Goal: Task Accomplishment & Management: Complete application form

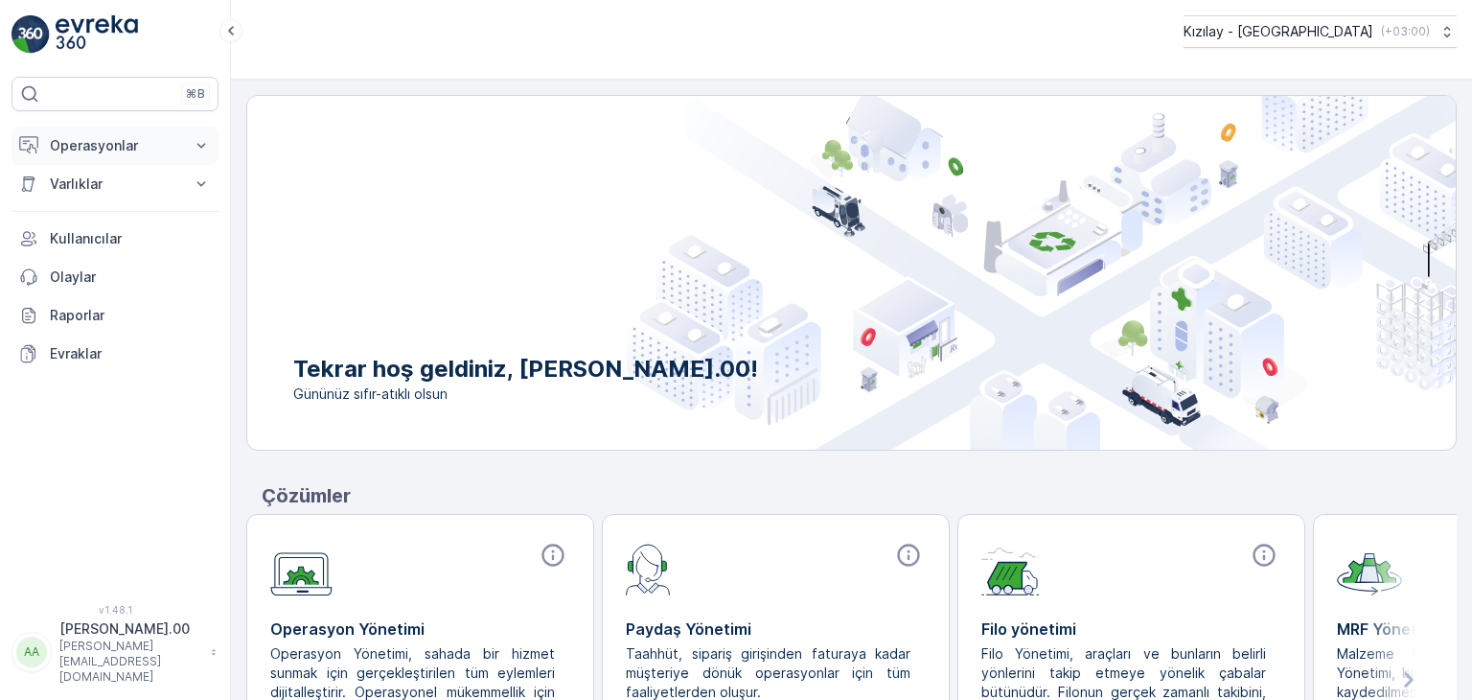
drag, startPoint x: 81, startPoint y: 135, endPoint x: 124, endPoint y: 157, distance: 47.6
click at [82, 136] on p "Operasyonlar" at bounding box center [115, 145] width 130 height 19
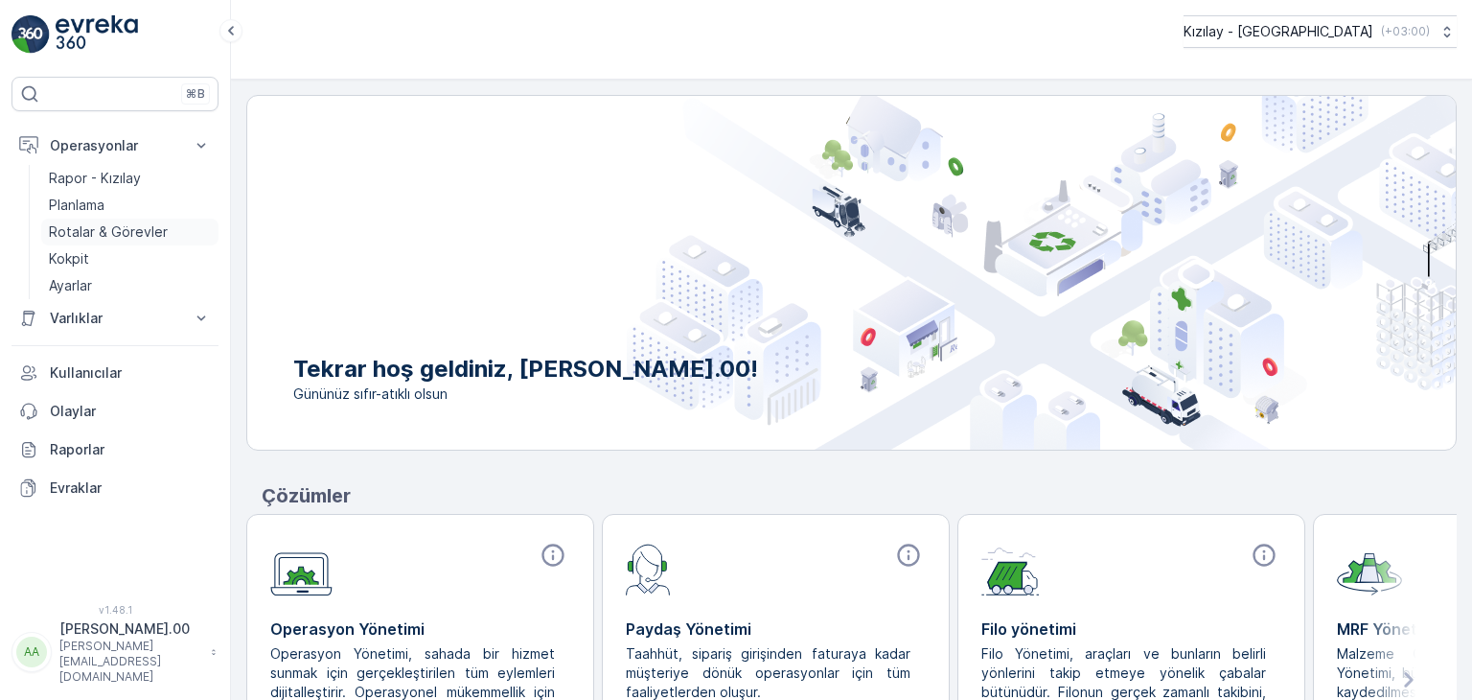
click at [169, 231] on link "Rotalar & Görevler" at bounding box center [129, 232] width 177 height 27
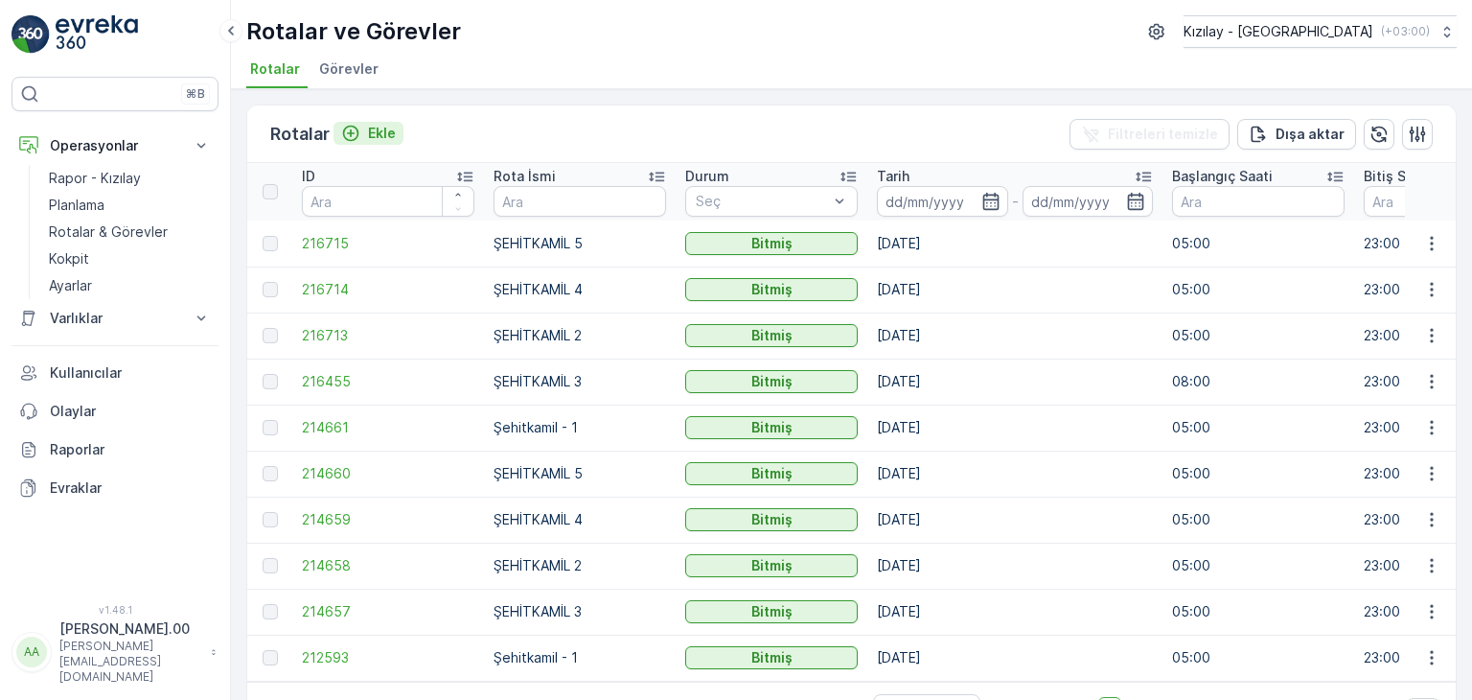
click at [368, 126] on p "Ekle" at bounding box center [382, 133] width 28 height 19
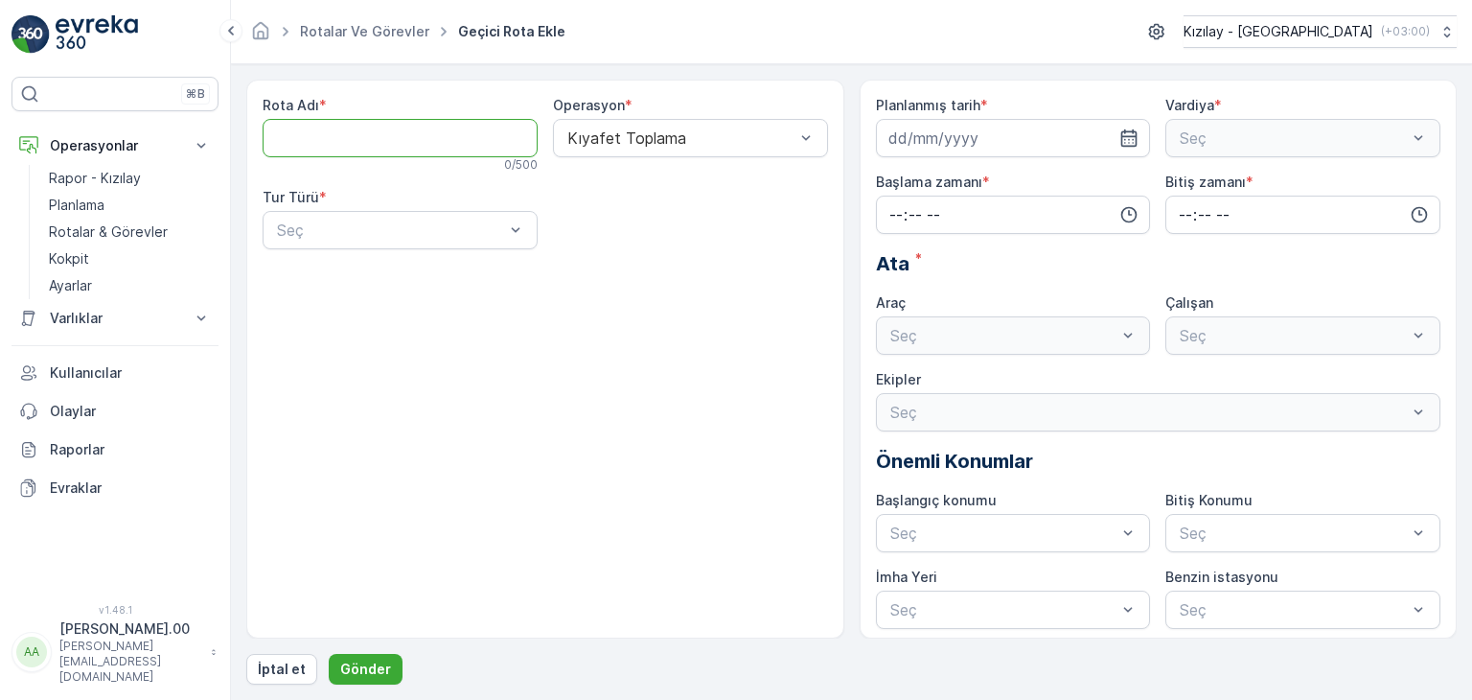
drag, startPoint x: 492, startPoint y: 132, endPoint x: 489, endPoint y: 149, distance: 16.5
click at [492, 132] on Adı "Rota Adı" at bounding box center [400, 138] width 275 height 38
type Adı "ŞEHİTKAMİL 3"
click at [451, 209] on div "Tur Türü * Seç" at bounding box center [400, 218] width 275 height 61
click at [440, 232] on div at bounding box center [390, 229] width 231 height 17
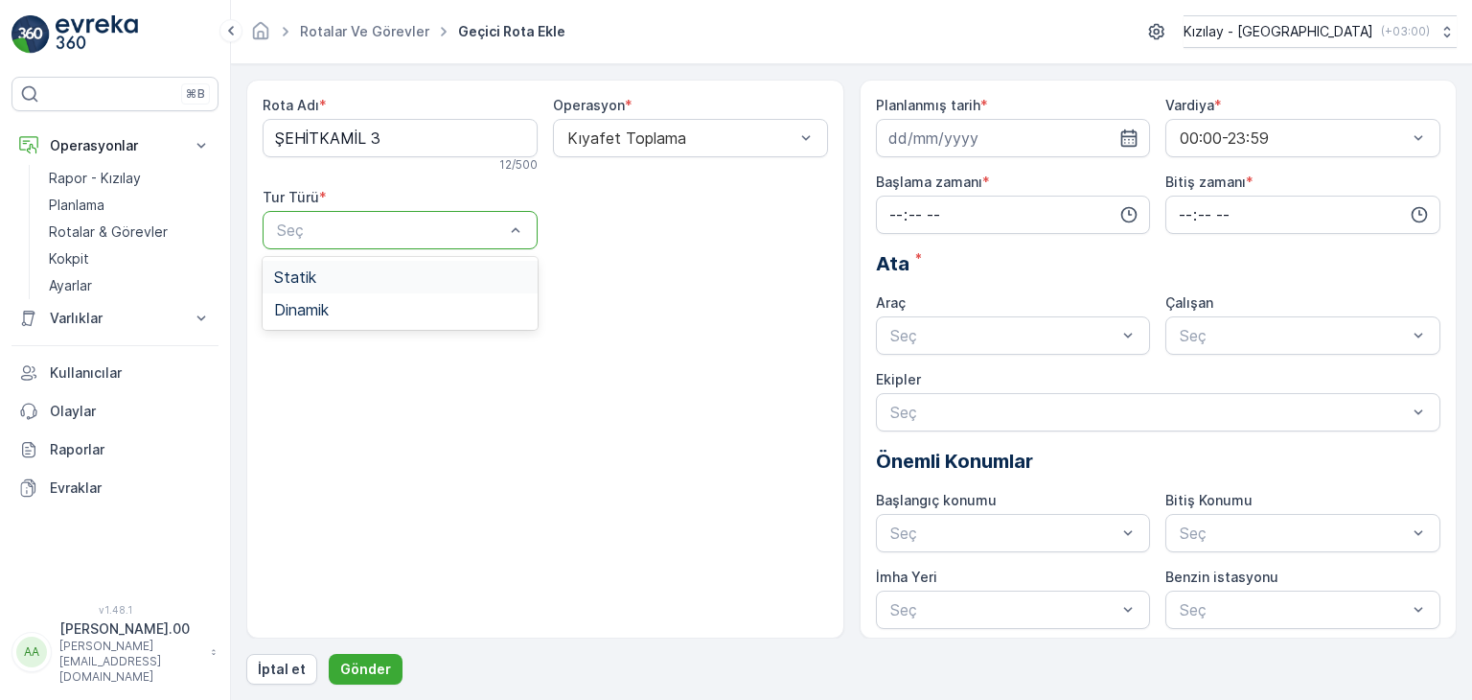
click at [445, 265] on div "Statik" at bounding box center [400, 277] width 275 height 33
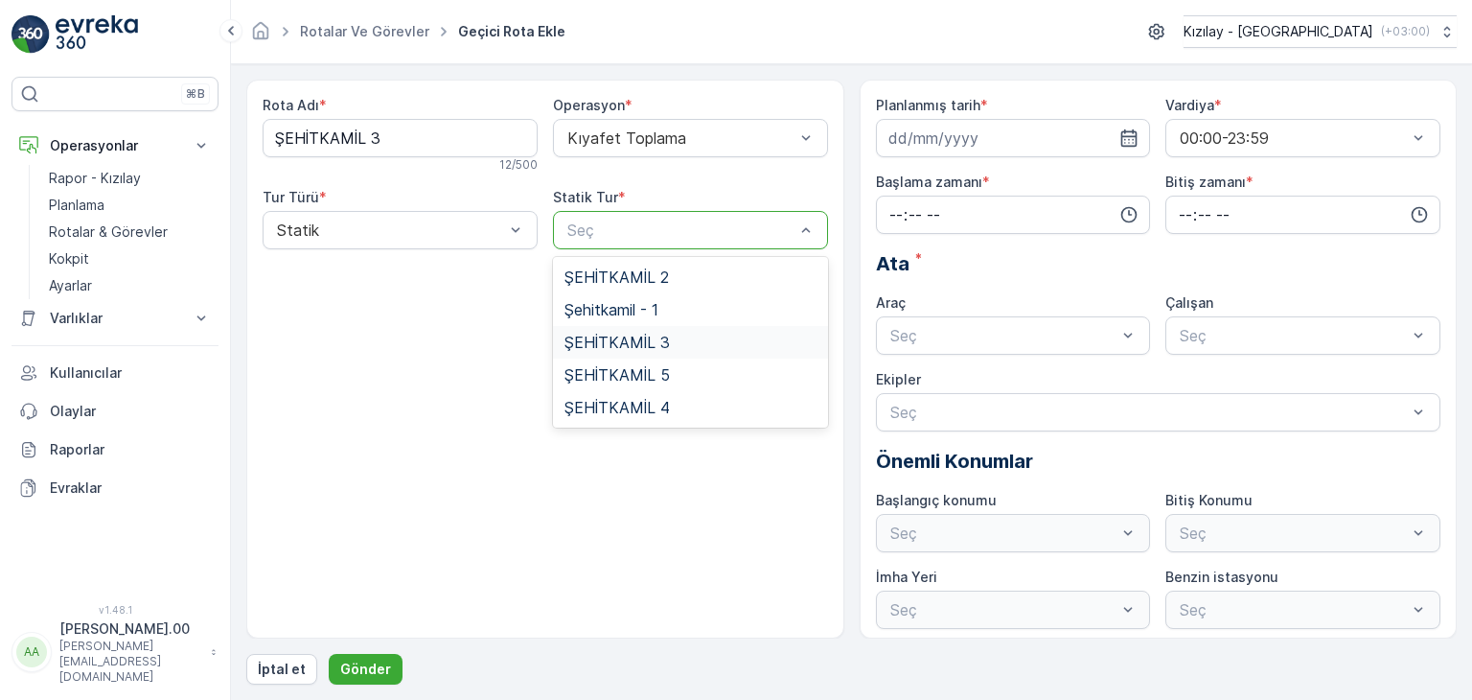
click at [672, 339] on div "ŞEHİTKAMİL 3" at bounding box center [691, 342] width 252 height 17
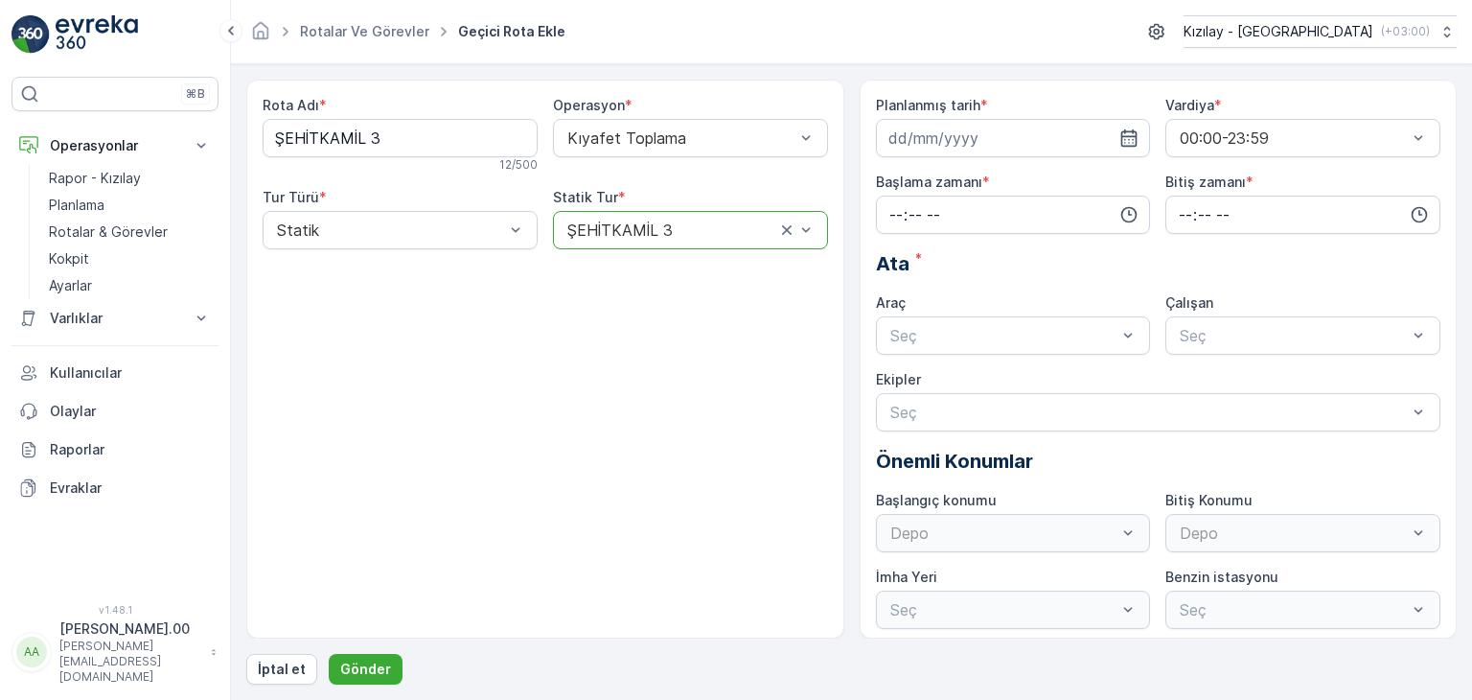
drag, startPoint x: 1120, startPoint y: 146, endPoint x: 1115, endPoint y: 156, distance: 11.6
click at [1121, 146] on icon "button" at bounding box center [1129, 137] width 19 height 19
click at [915, 411] on div "25" at bounding box center [908, 413] width 31 height 31
type input "[DATE]"
click at [1133, 205] on icon "button" at bounding box center [1129, 214] width 19 height 19
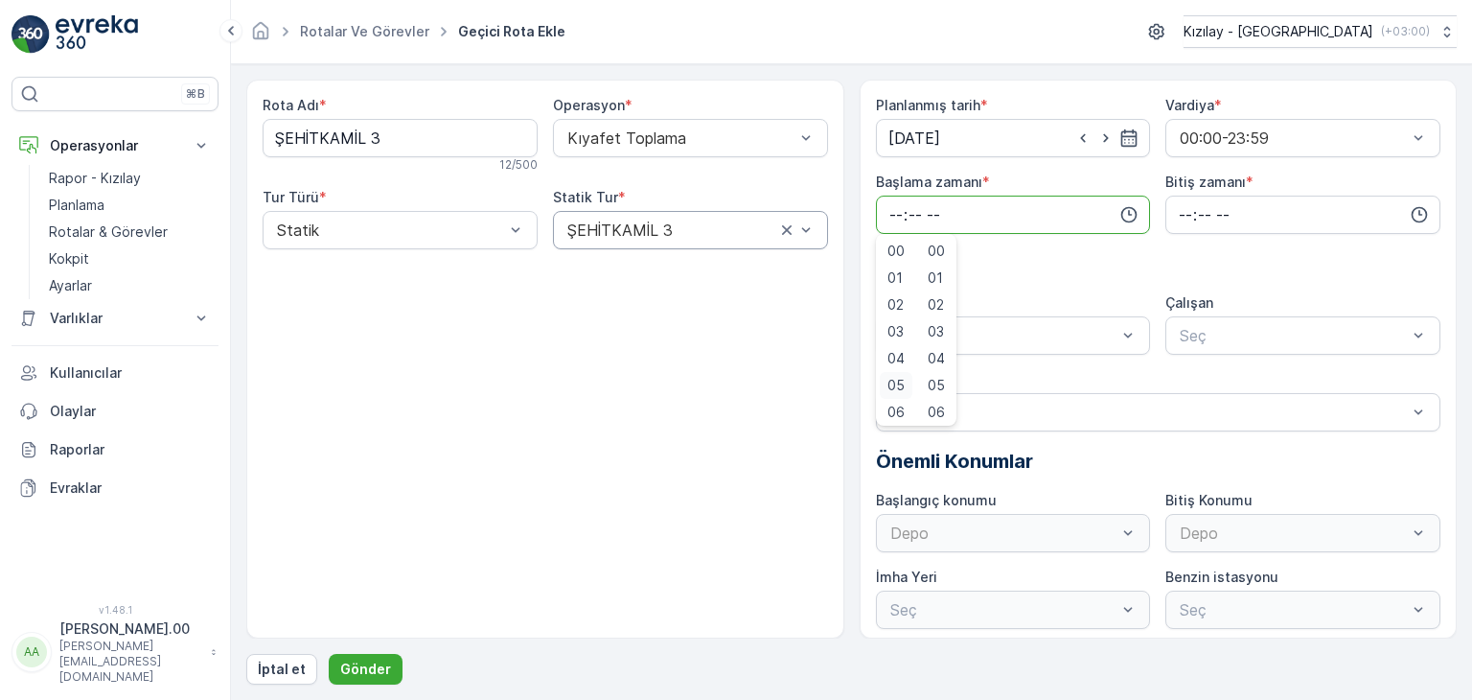
click at [895, 376] on span "05" at bounding box center [896, 385] width 17 height 19
type input "05:00"
click at [1386, 213] on input "time" at bounding box center [1303, 215] width 275 height 38
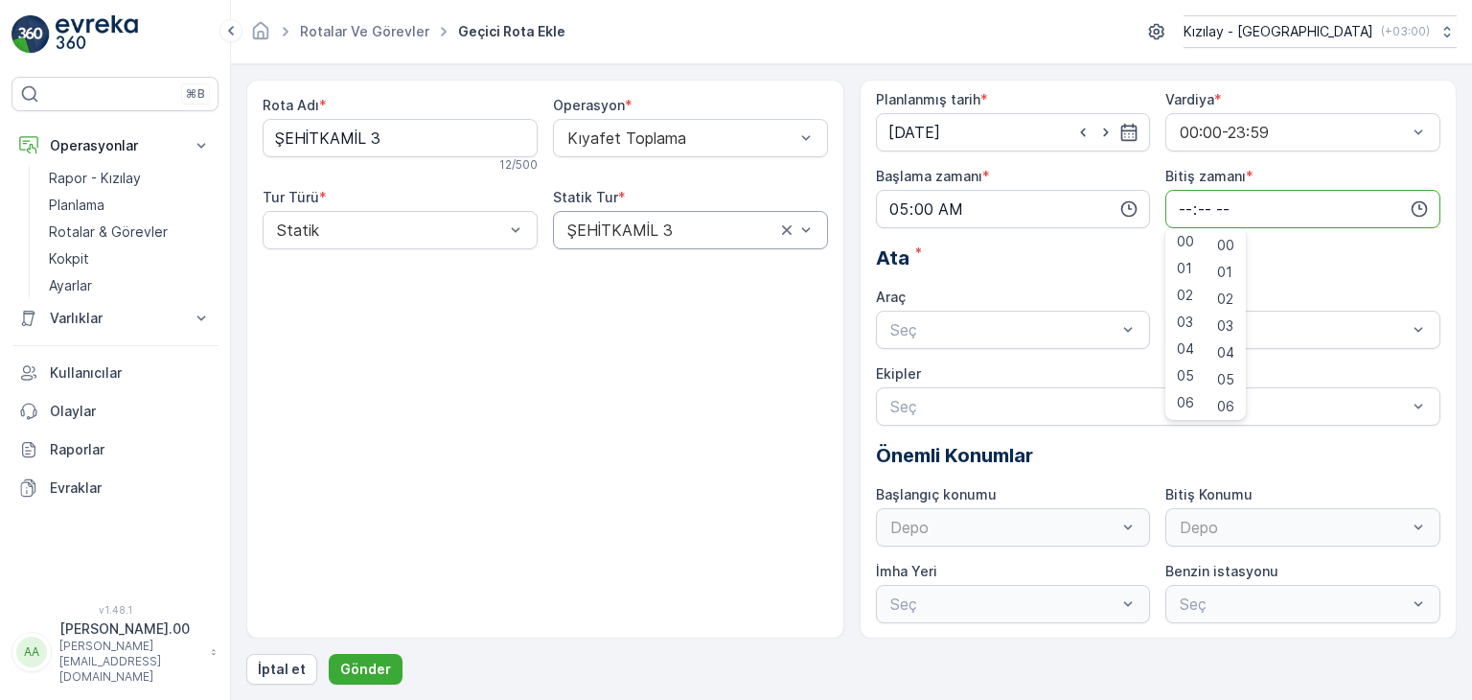
scroll to position [460, 0]
click at [1190, 404] on span "23" at bounding box center [1184, 402] width 15 height 19
type input "23:00"
click at [1077, 331] on div at bounding box center [1004, 329] width 231 height 17
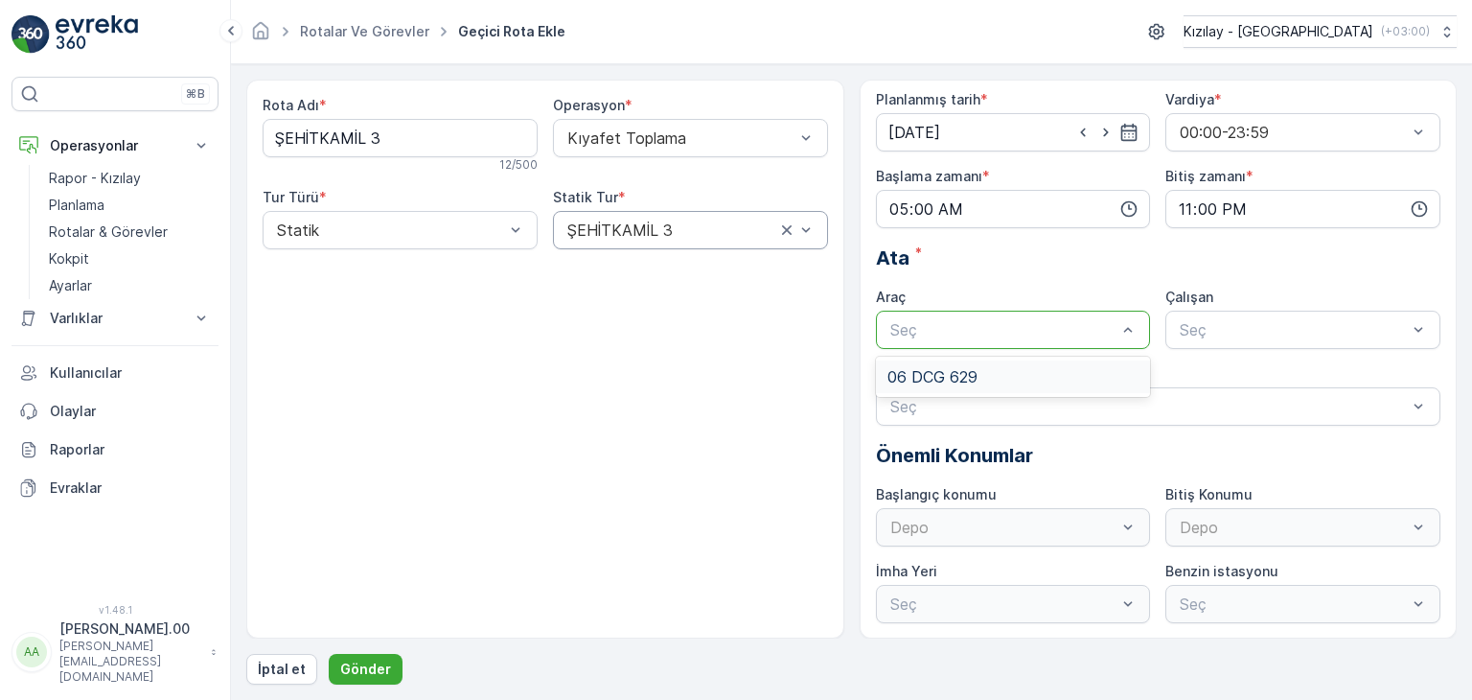
click at [1085, 371] on div "06 DCG 629" at bounding box center [1014, 376] width 252 height 17
click at [1434, 330] on div "Seç" at bounding box center [1303, 330] width 275 height 38
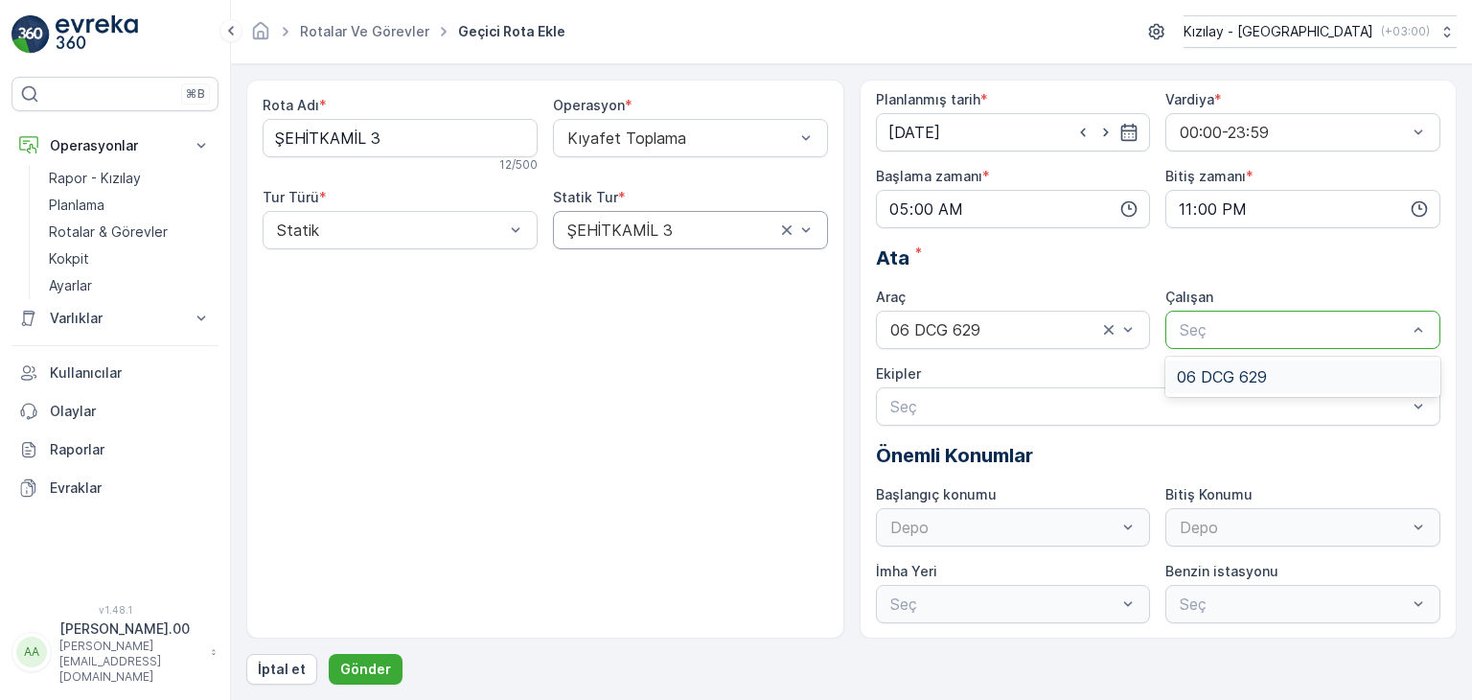
click at [1353, 368] on div "06 DCG 629" at bounding box center [1303, 376] width 252 height 17
click at [1354, 366] on div "Ekipler" at bounding box center [1159, 373] width 566 height 19
click at [371, 681] on button "Gönder" at bounding box center [366, 669] width 74 height 31
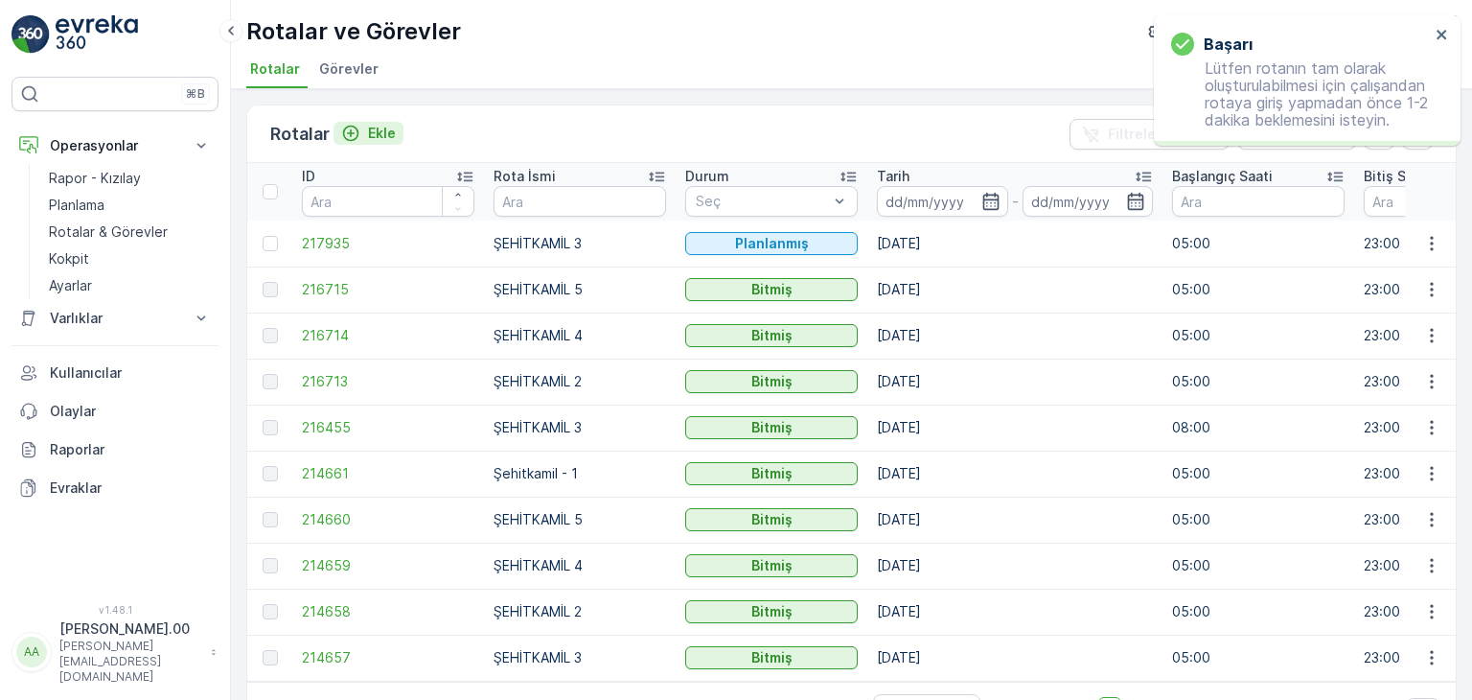
click at [388, 140] on p "Ekle" at bounding box center [382, 133] width 28 height 19
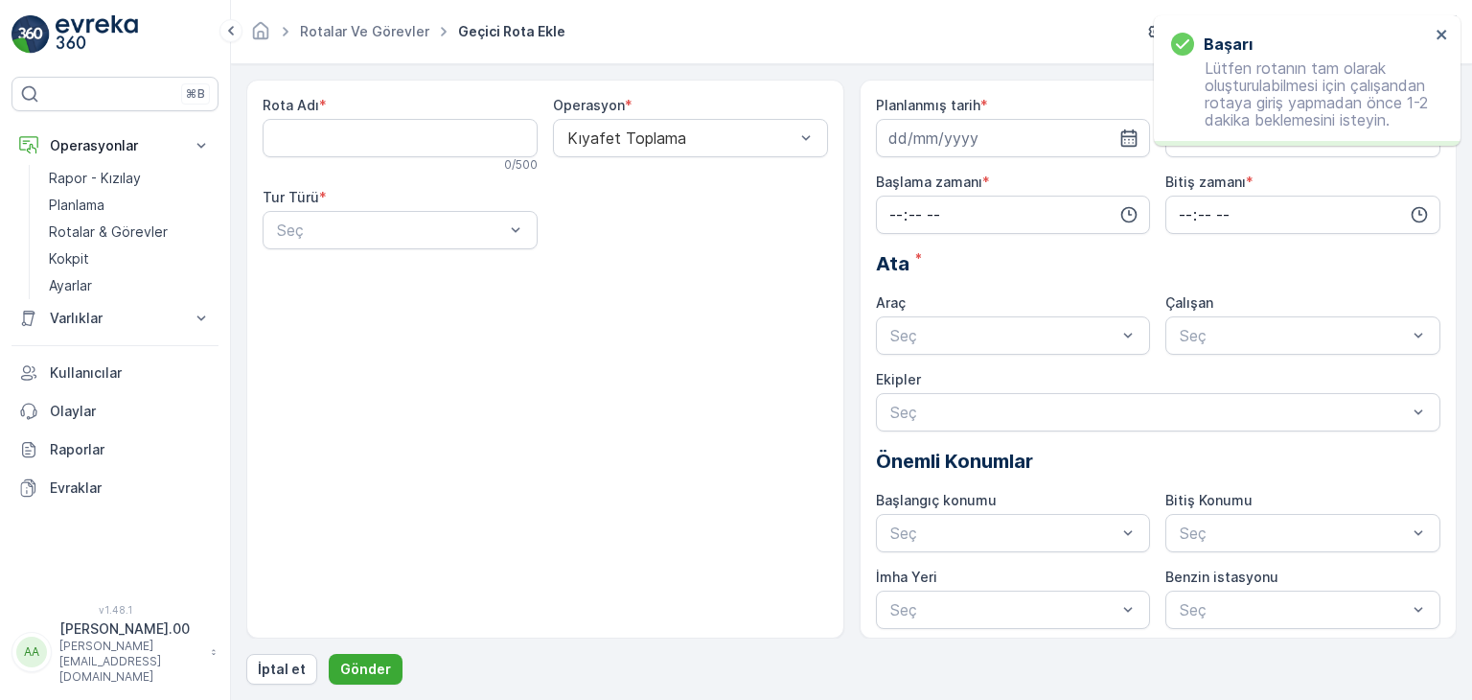
click at [466, 129] on Adı "Rota Adı" at bounding box center [400, 138] width 275 height 38
type Adı "ŞEHİTKAMİL 2"
click at [434, 233] on div at bounding box center [390, 229] width 231 height 17
click at [433, 258] on div "Statik Dinamik" at bounding box center [400, 293] width 275 height 73
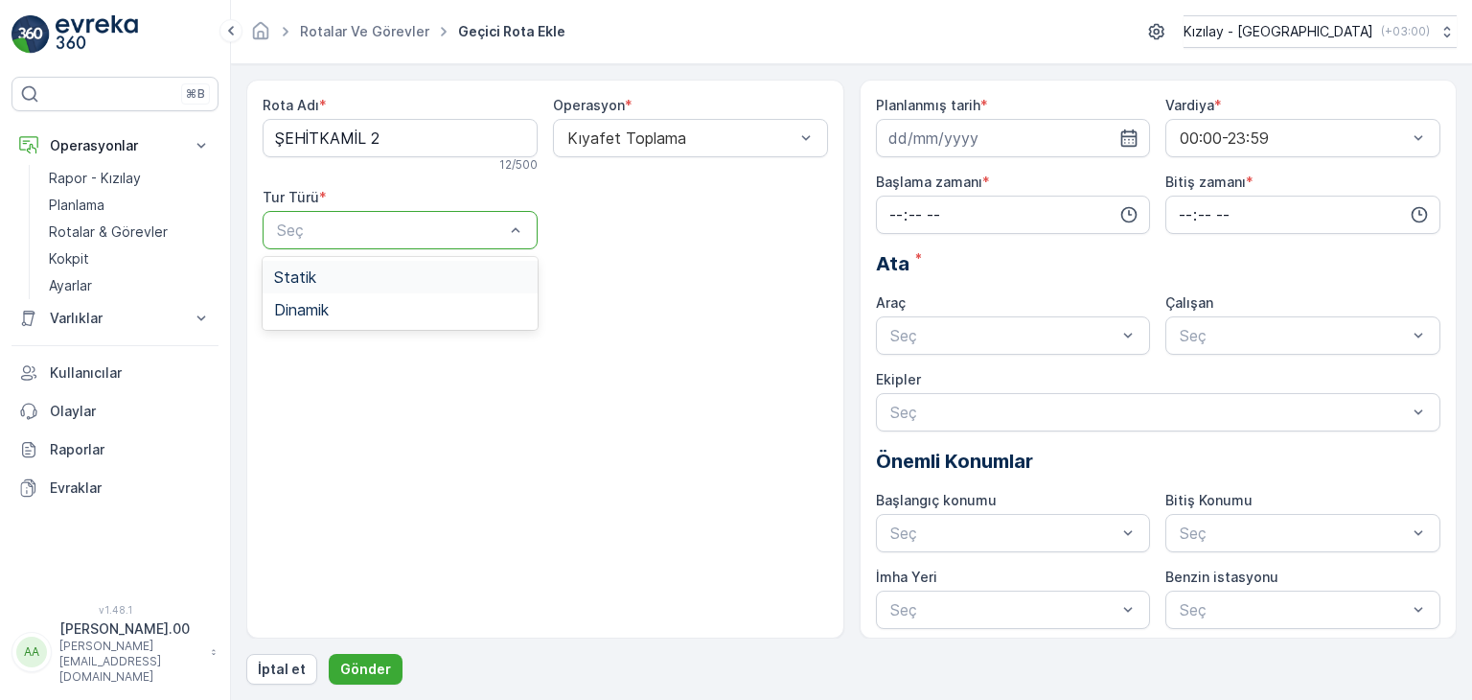
click at [436, 269] on div "Statik" at bounding box center [400, 276] width 252 height 17
click at [607, 243] on div "Seç" at bounding box center [690, 230] width 275 height 38
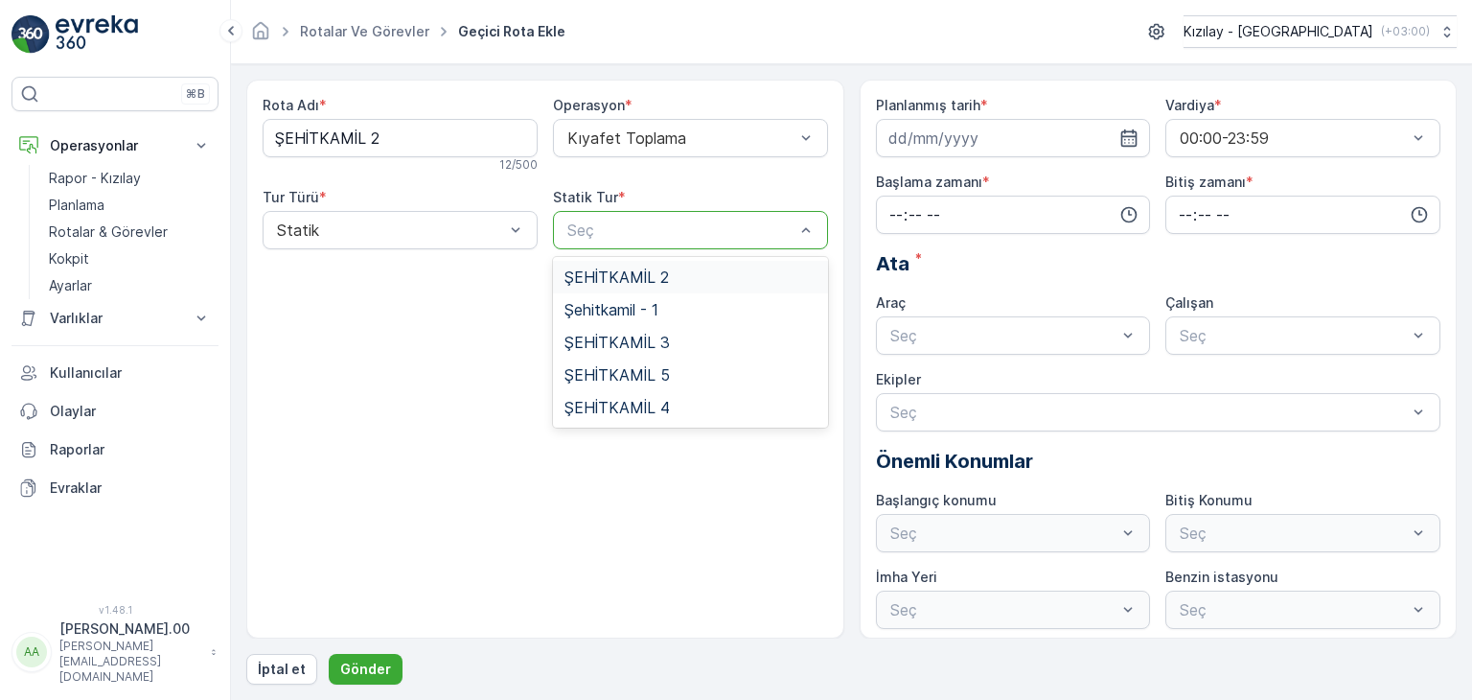
click at [633, 273] on span "ŞEHİTKAMİL 2" at bounding box center [617, 276] width 104 height 17
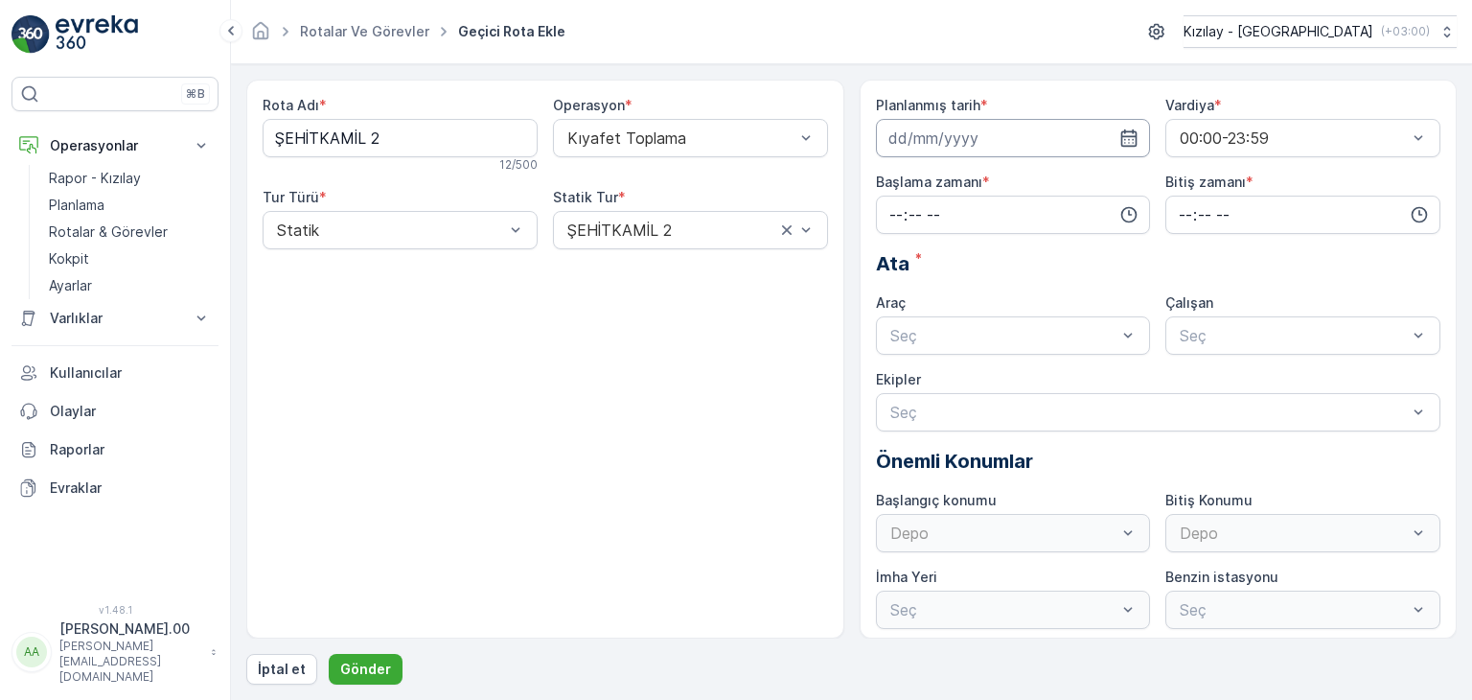
drag, startPoint x: 1116, startPoint y: 133, endPoint x: 1097, endPoint y: 155, distance: 29.2
click at [1115, 133] on input at bounding box center [1013, 138] width 275 height 38
click at [946, 415] on div "26" at bounding box center [943, 413] width 31 height 31
type input "[DATE]"
click at [1016, 199] on input "time" at bounding box center [1013, 215] width 275 height 38
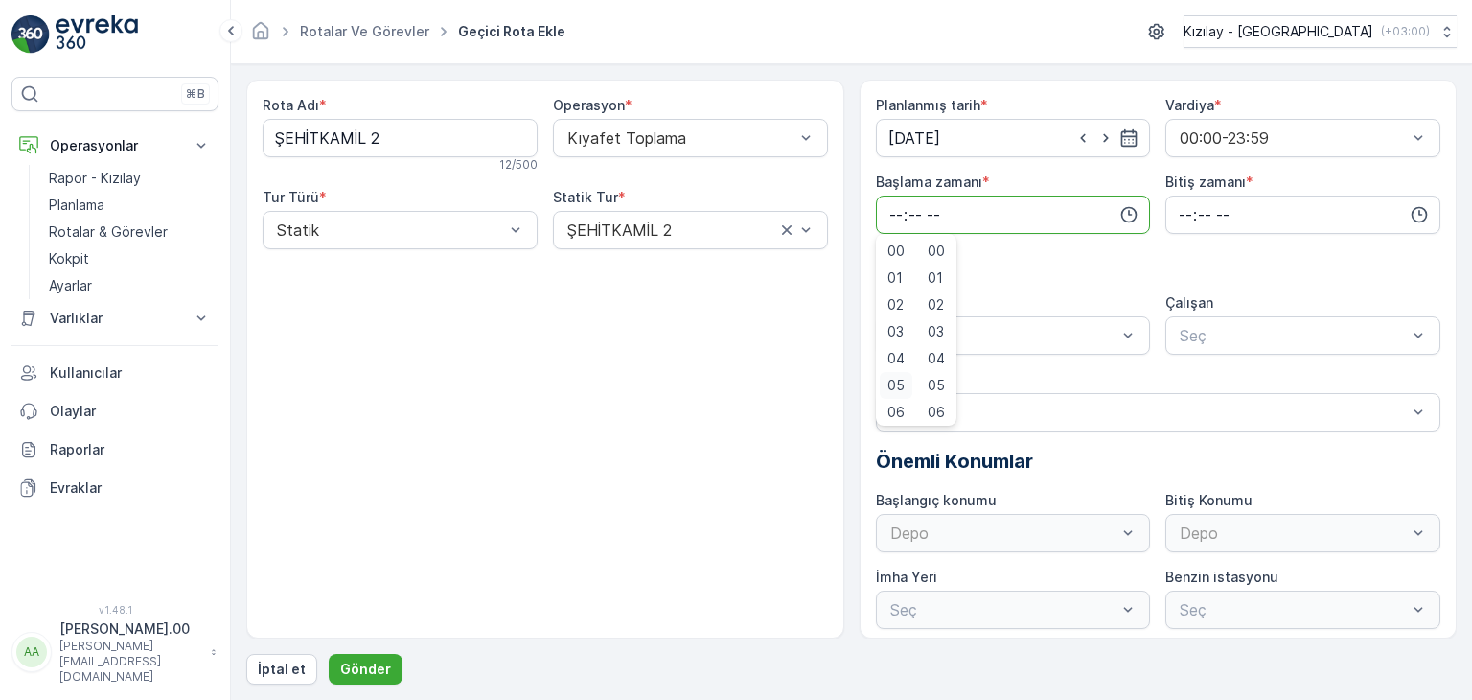
click at [896, 377] on span "05" at bounding box center [896, 385] width 17 height 19
type input "05:00"
click at [1373, 223] on input "time" at bounding box center [1303, 215] width 275 height 38
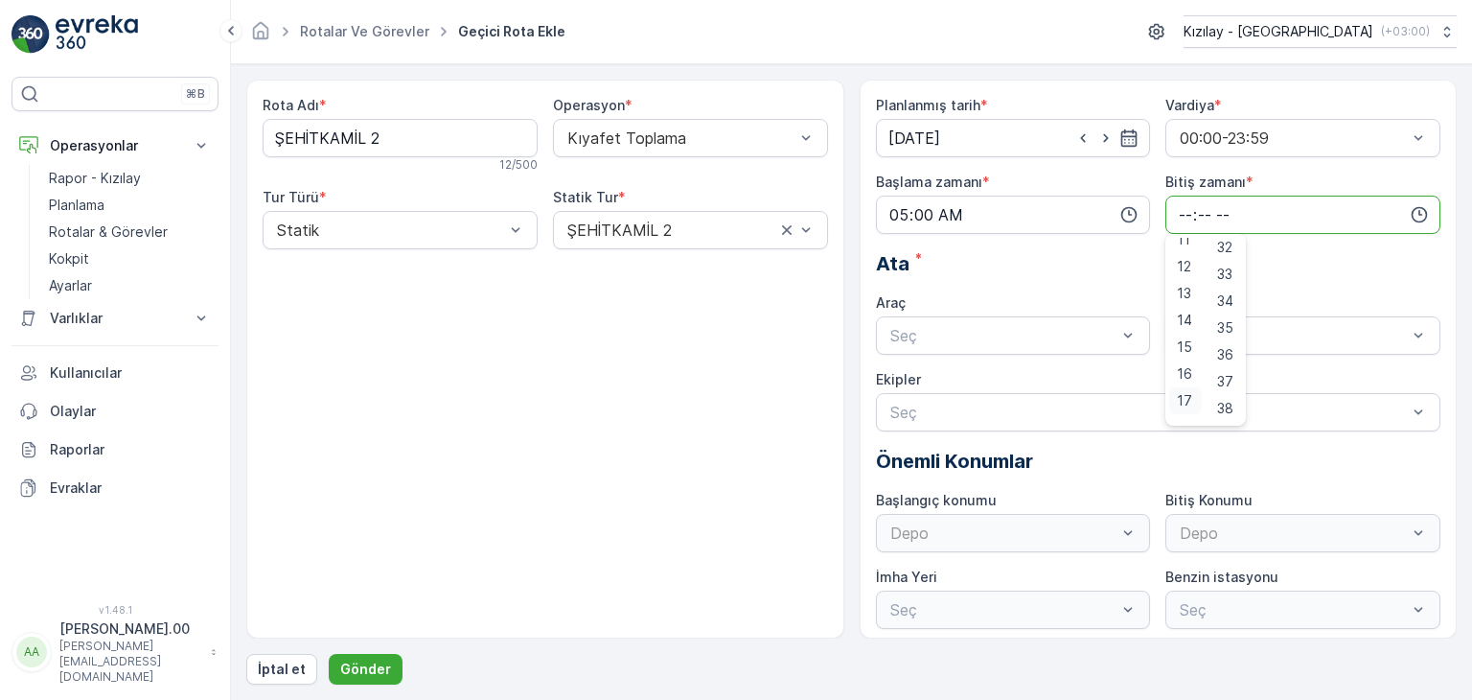
scroll to position [460, 0]
click at [1191, 409] on span "23" at bounding box center [1184, 408] width 15 height 19
type input "23:00"
click at [979, 296] on div "Araç" at bounding box center [1013, 302] width 275 height 19
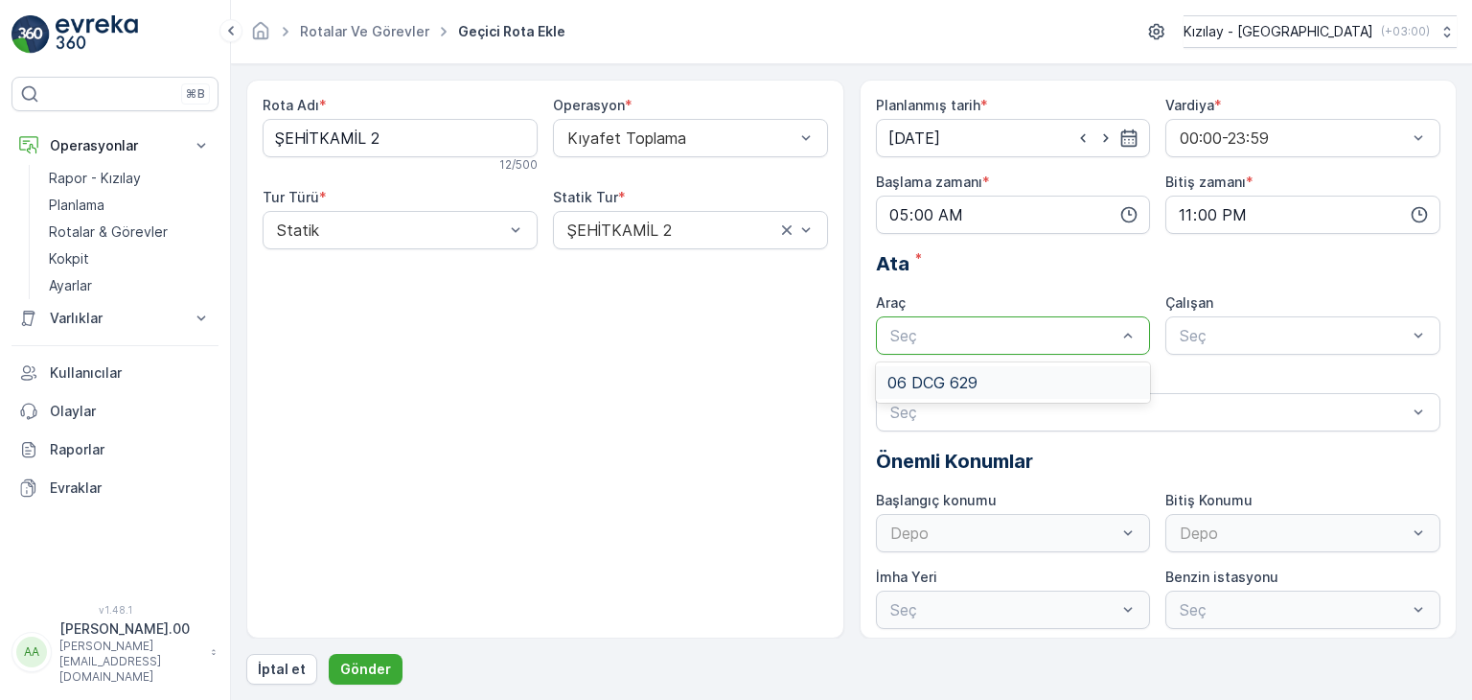
click at [974, 330] on div at bounding box center [1004, 335] width 231 height 17
click at [990, 407] on div at bounding box center [1149, 412] width 521 height 17
click at [1006, 366] on div "06 DCG 629" at bounding box center [1013, 382] width 275 height 33
click at [1244, 358] on div "Planlanmış tarih * [DATE] Vardiya * 00:00-23:59 Başlama zamanı * 05:00 Bitiş za…" at bounding box center [1159, 362] width 566 height 533
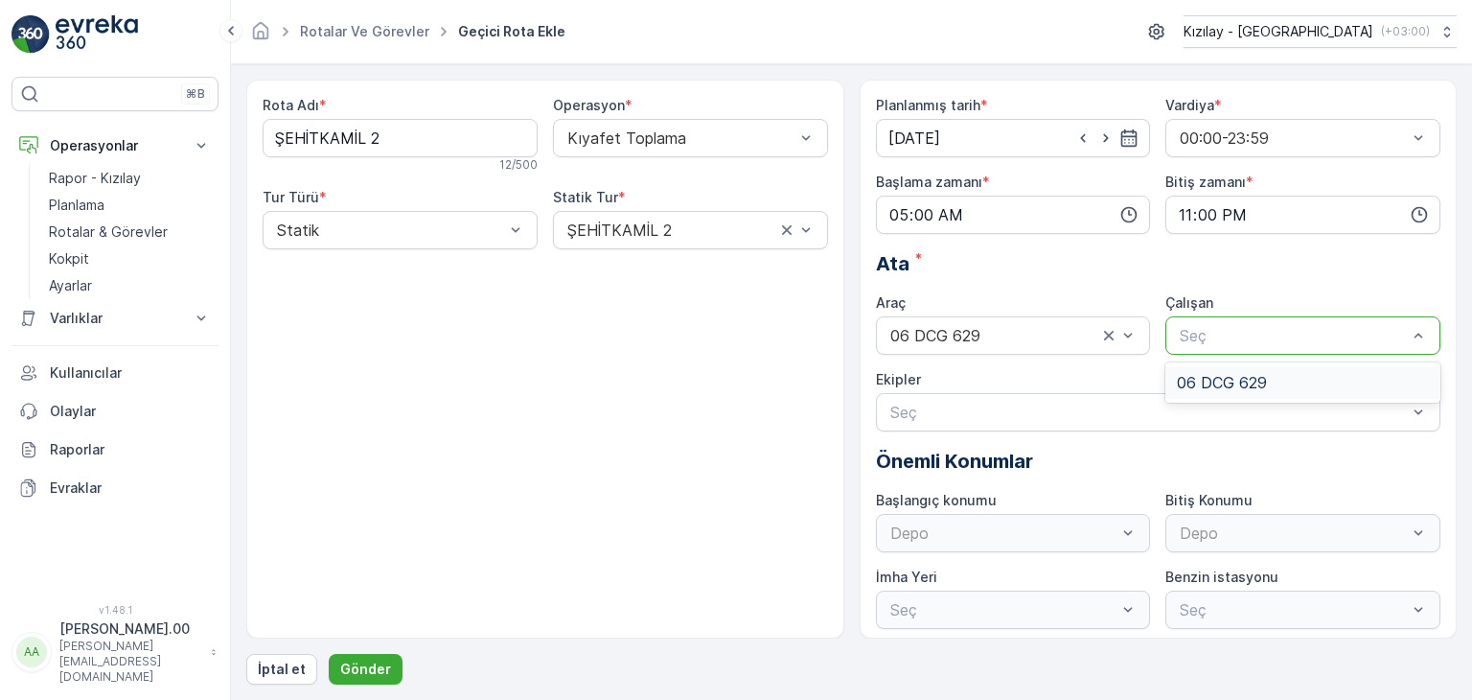
click at [1242, 335] on div at bounding box center [1293, 335] width 231 height 17
click at [1235, 381] on span "06 DCG 629" at bounding box center [1222, 382] width 90 height 17
click at [390, 664] on button "Gönder" at bounding box center [366, 669] width 74 height 31
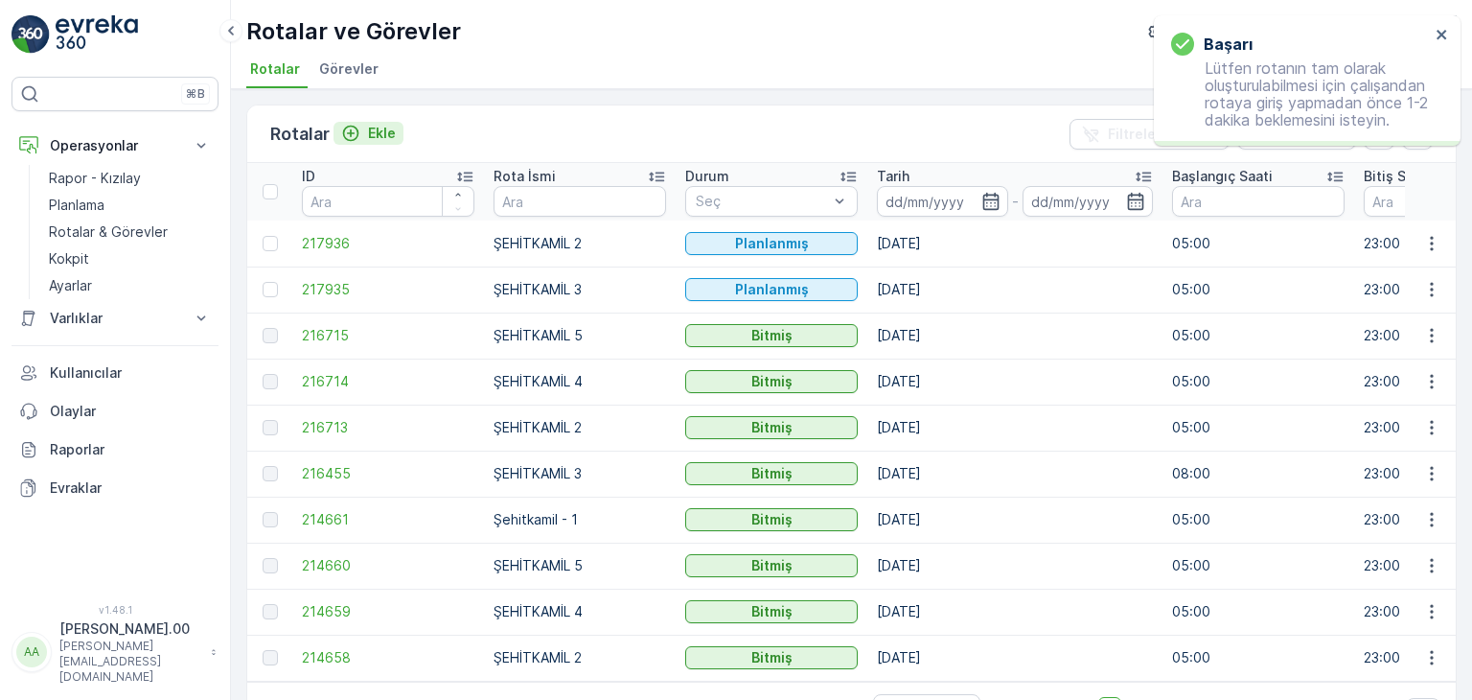
click at [398, 139] on button "Ekle" at bounding box center [369, 133] width 70 height 23
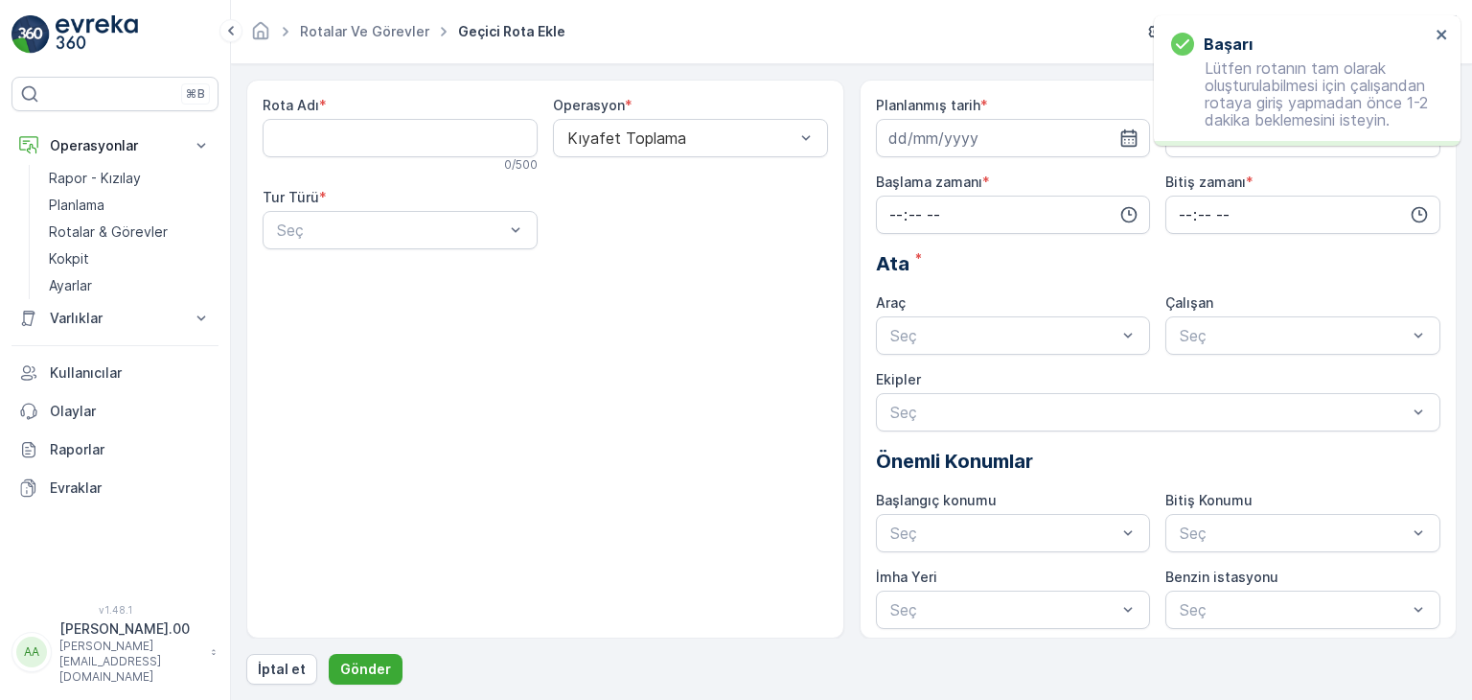
click at [385, 151] on Adı "Rota Adı" at bounding box center [400, 138] width 275 height 38
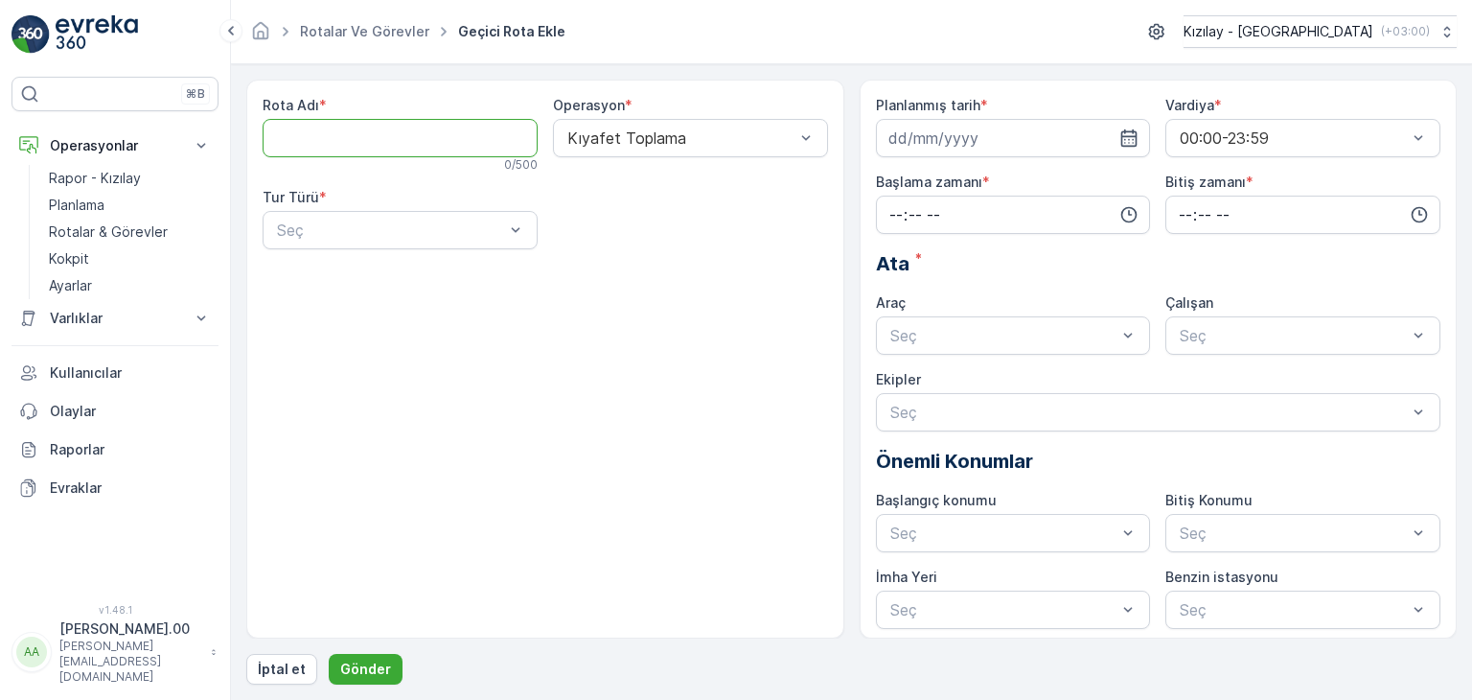
type Adı "ŞEHİTKAMİL 4"
click at [428, 269] on div "Statik" at bounding box center [400, 276] width 252 height 17
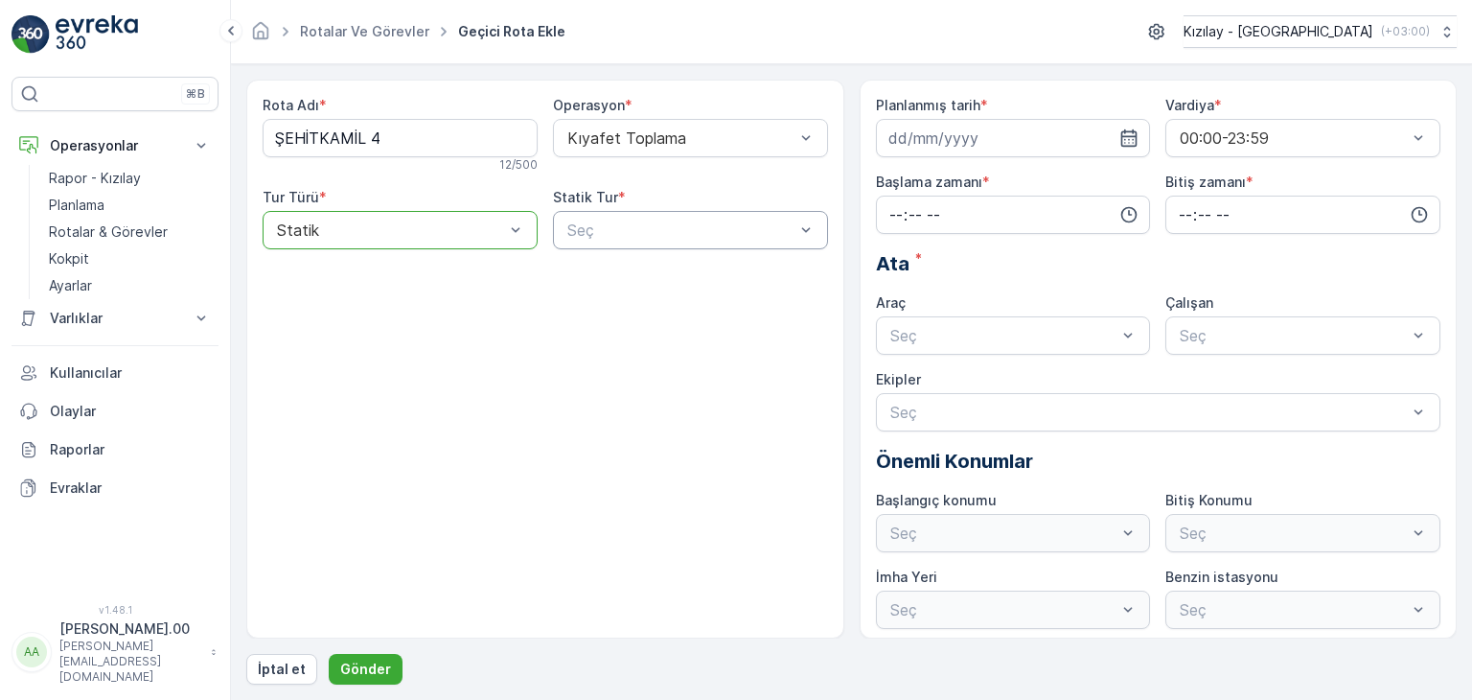
drag, startPoint x: 763, startPoint y: 231, endPoint x: 755, endPoint y: 247, distance: 18.0
click at [762, 231] on div at bounding box center [681, 229] width 231 height 17
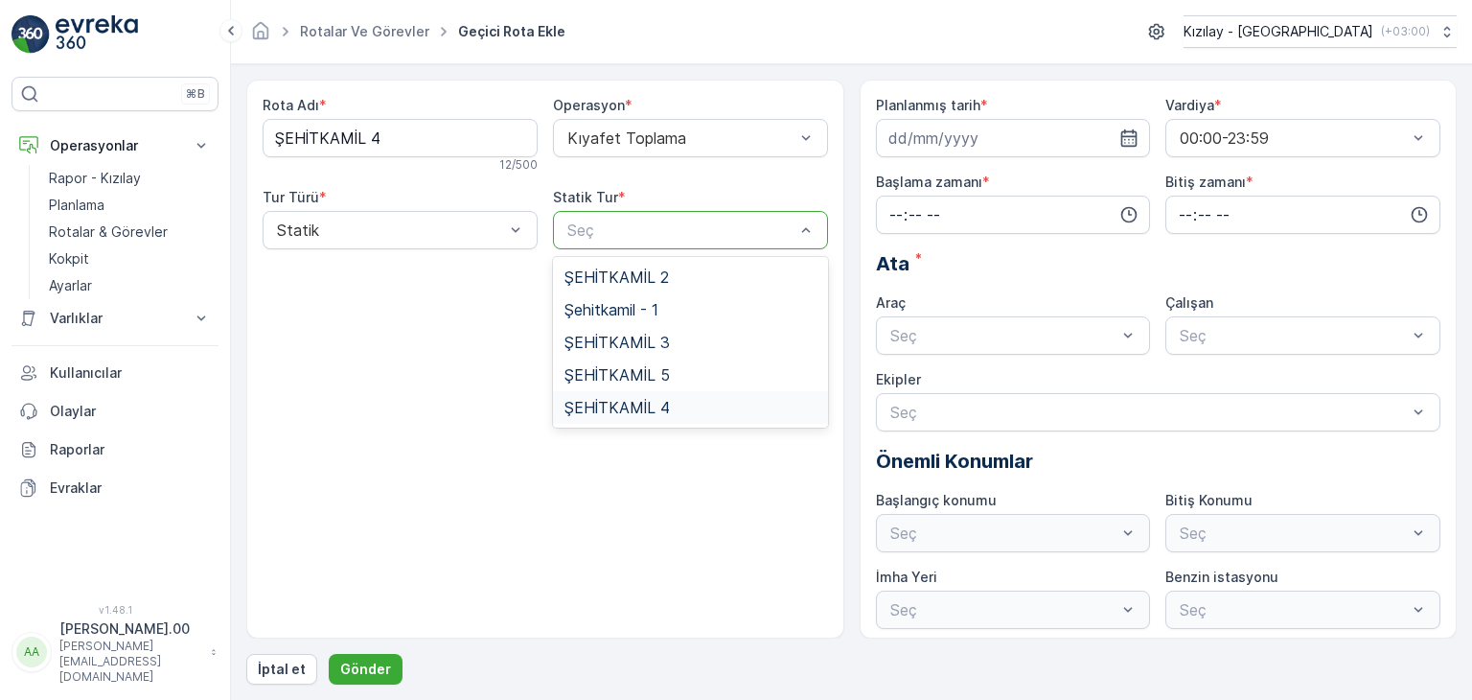
click at [705, 392] on div "ŞEHİTKAMİL 4" at bounding box center [690, 407] width 275 height 33
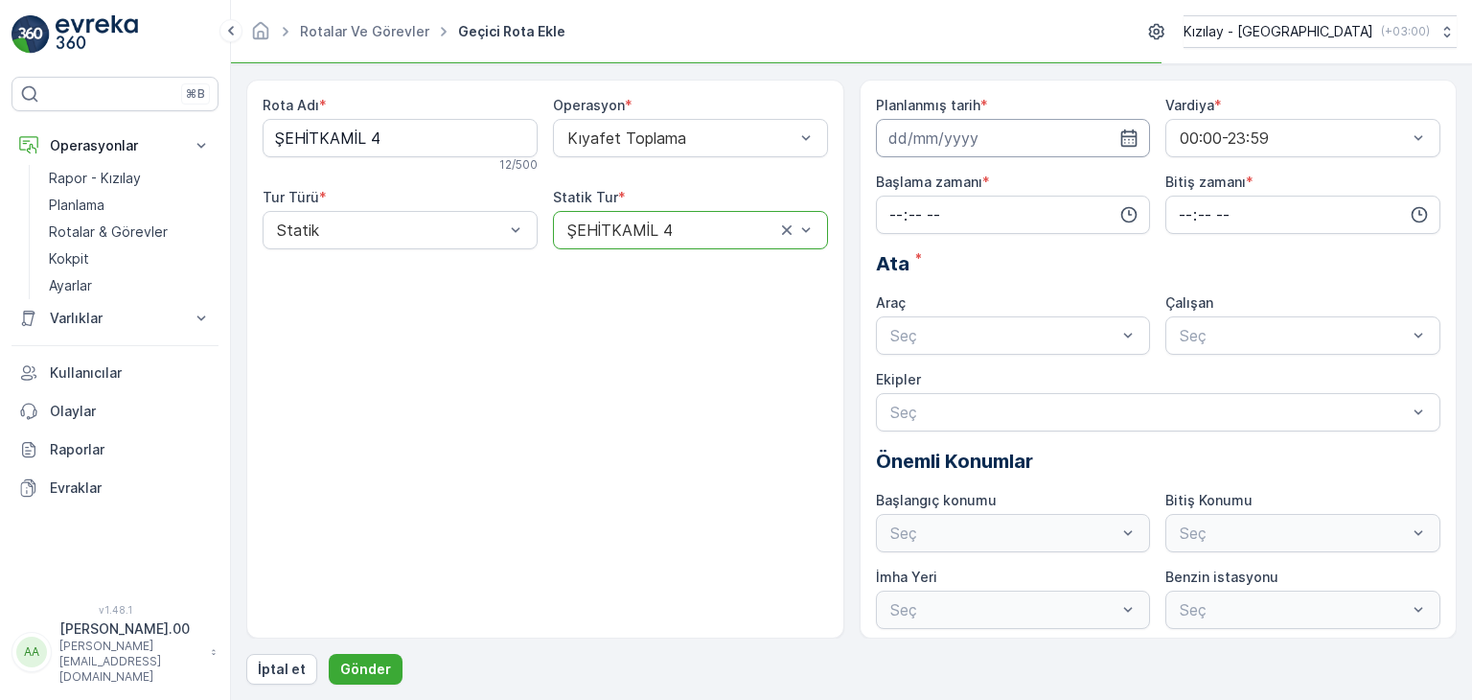
click at [1075, 153] on input at bounding box center [1013, 138] width 275 height 38
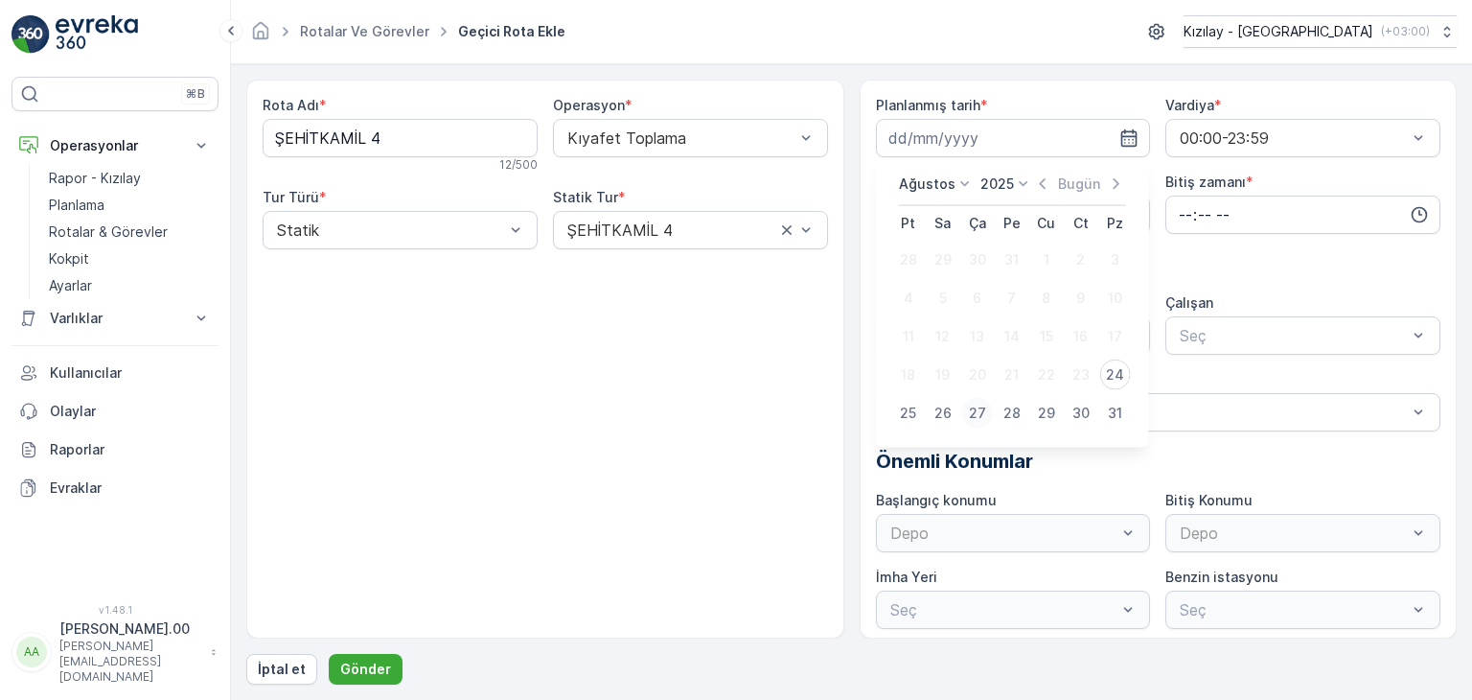
click at [972, 408] on div "27" at bounding box center [977, 413] width 31 height 31
type input "[DATE]"
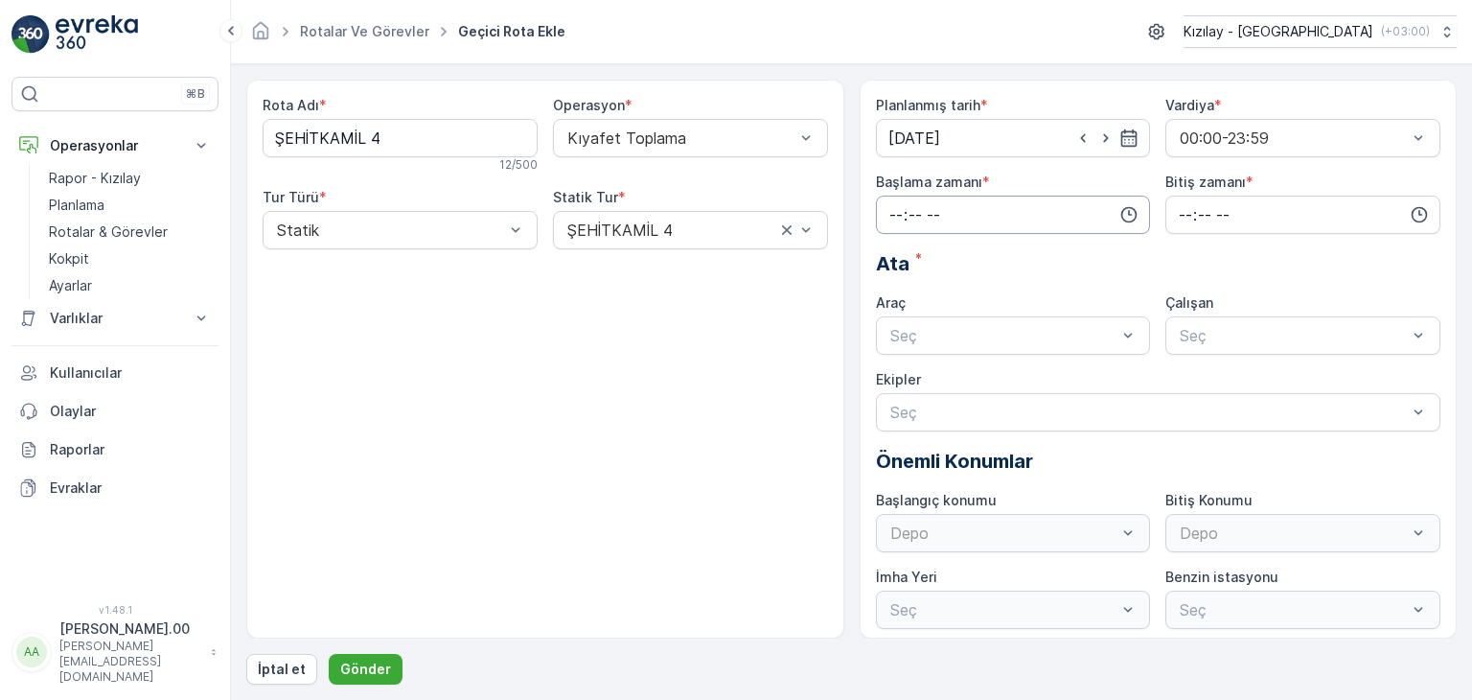
click at [1053, 201] on input "time" at bounding box center [1013, 215] width 275 height 38
click at [898, 384] on span "05" at bounding box center [896, 385] width 17 height 19
type input "05:00"
click at [1385, 206] on input "time" at bounding box center [1303, 215] width 275 height 38
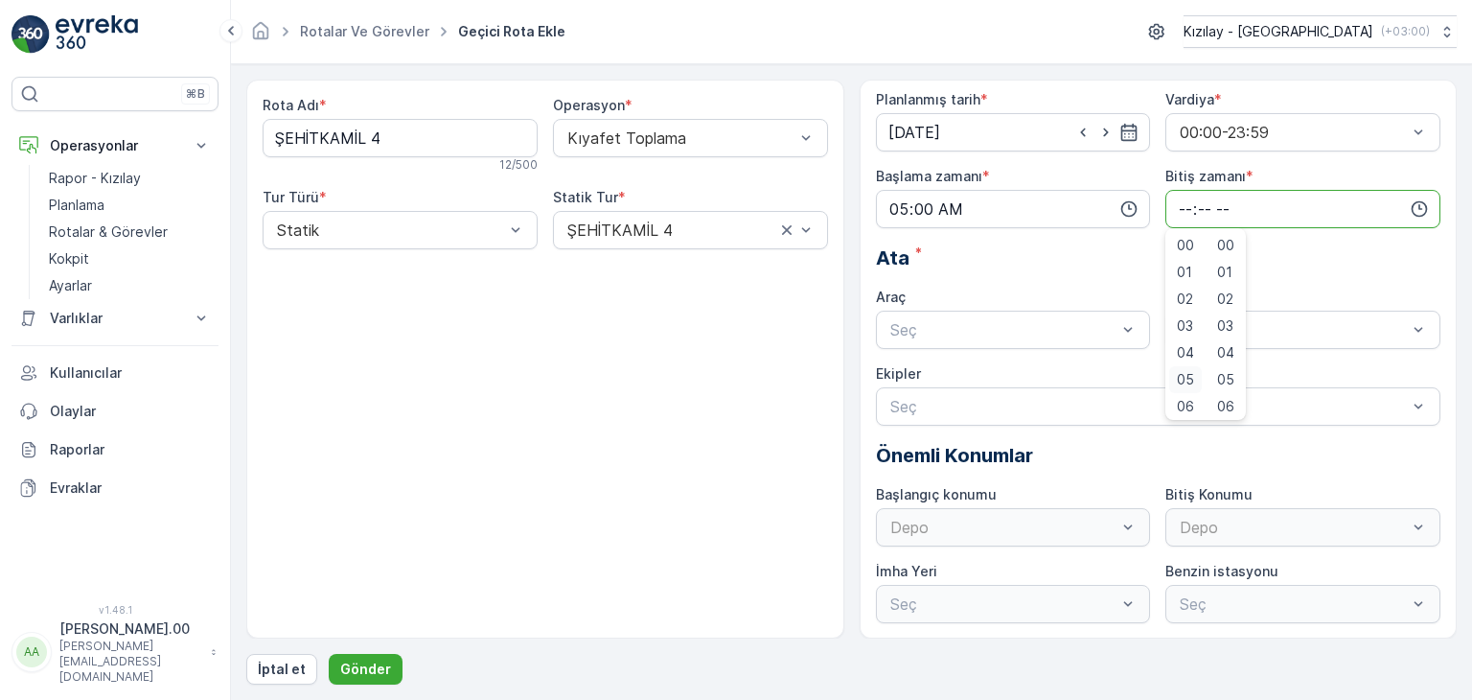
scroll to position [460, 0]
click at [1181, 396] on span "23" at bounding box center [1184, 402] width 15 height 19
type input "23:00"
click at [1015, 300] on div "Araç" at bounding box center [1013, 297] width 275 height 19
click at [1013, 327] on div at bounding box center [1004, 329] width 231 height 17
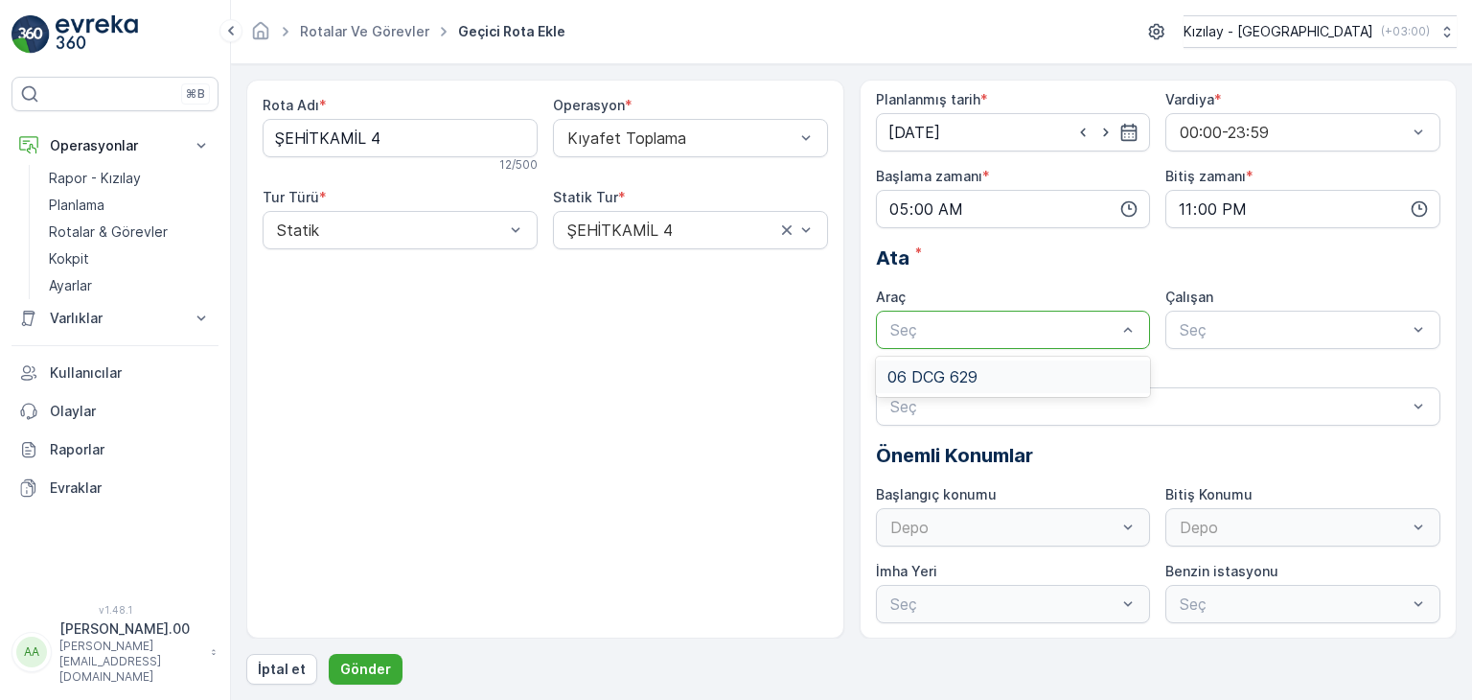
click at [1017, 377] on div "06 DCG 629" at bounding box center [1014, 376] width 252 height 17
click at [1346, 329] on div at bounding box center [1293, 329] width 231 height 17
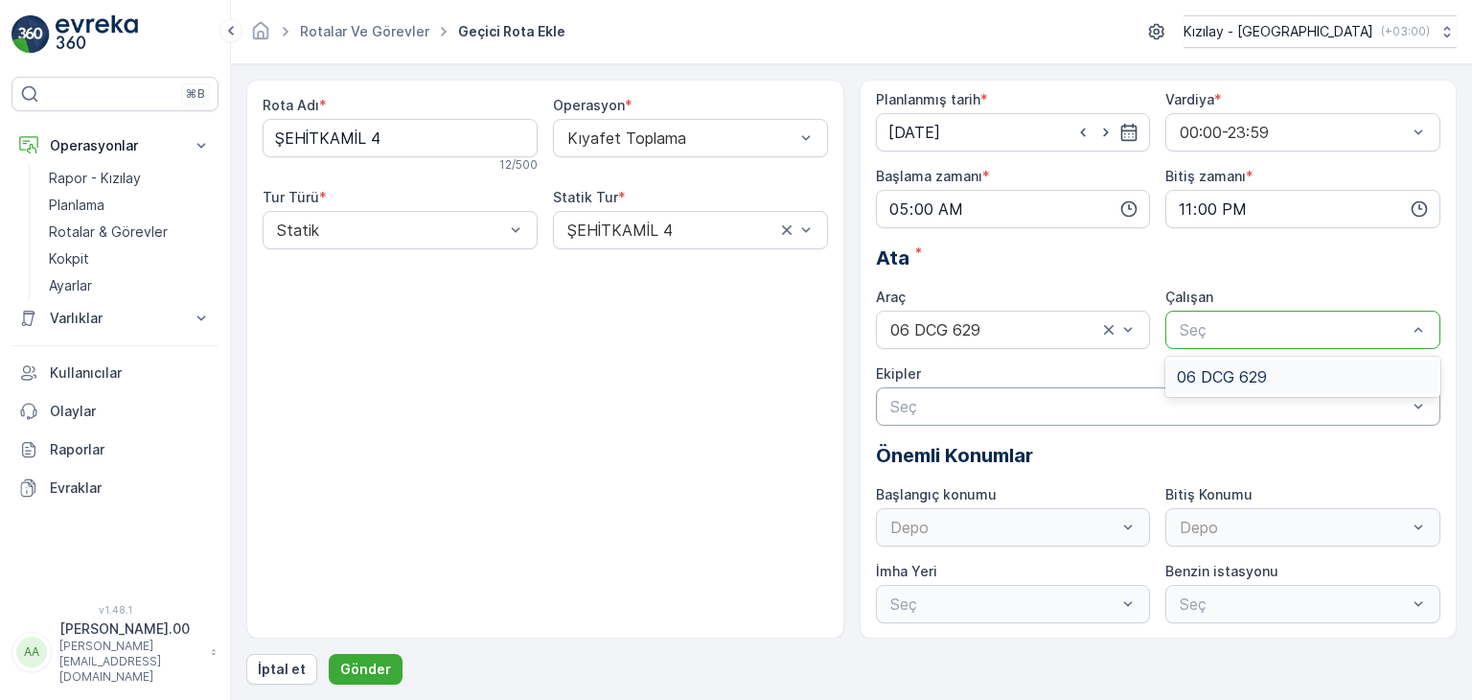
click at [1307, 398] on div at bounding box center [1149, 406] width 521 height 17
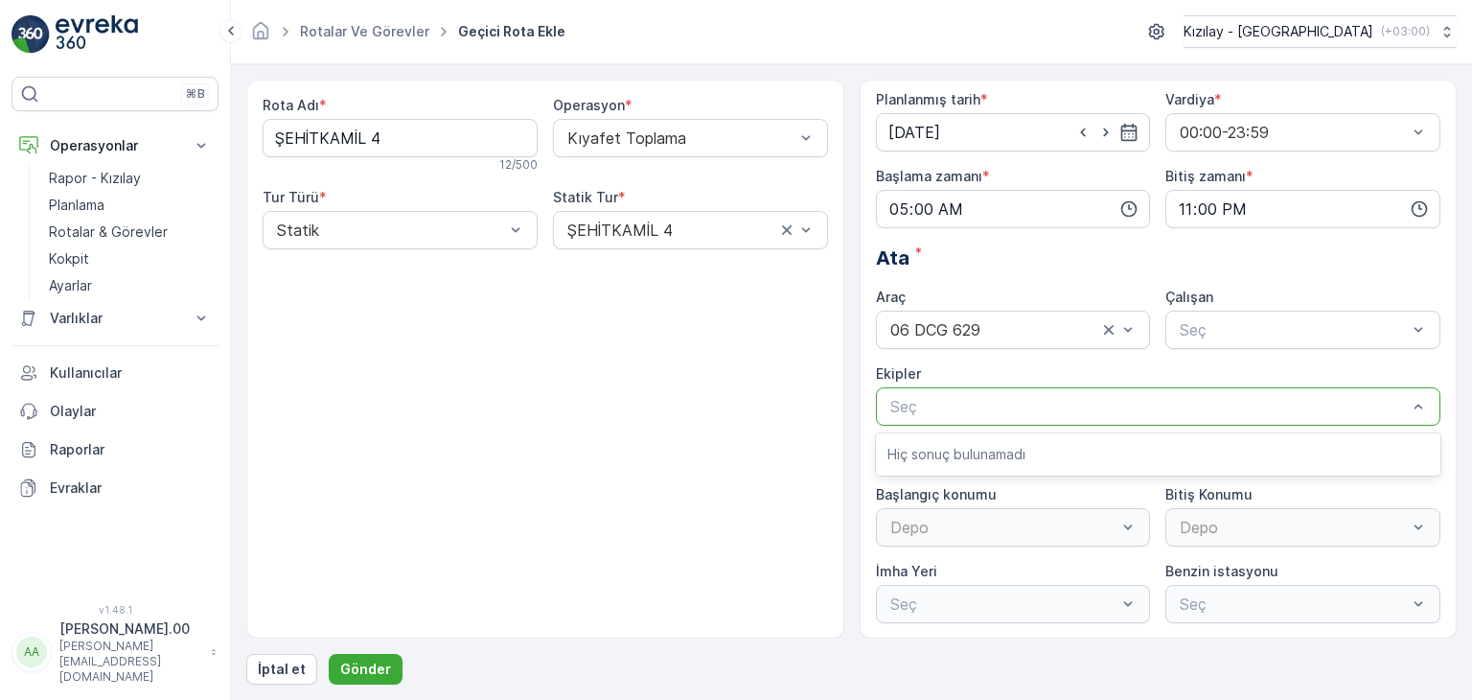
click at [1299, 297] on div "Çalışan" at bounding box center [1303, 297] width 275 height 19
click at [1283, 326] on div at bounding box center [1293, 329] width 231 height 17
click at [1221, 403] on div at bounding box center [1149, 406] width 521 height 17
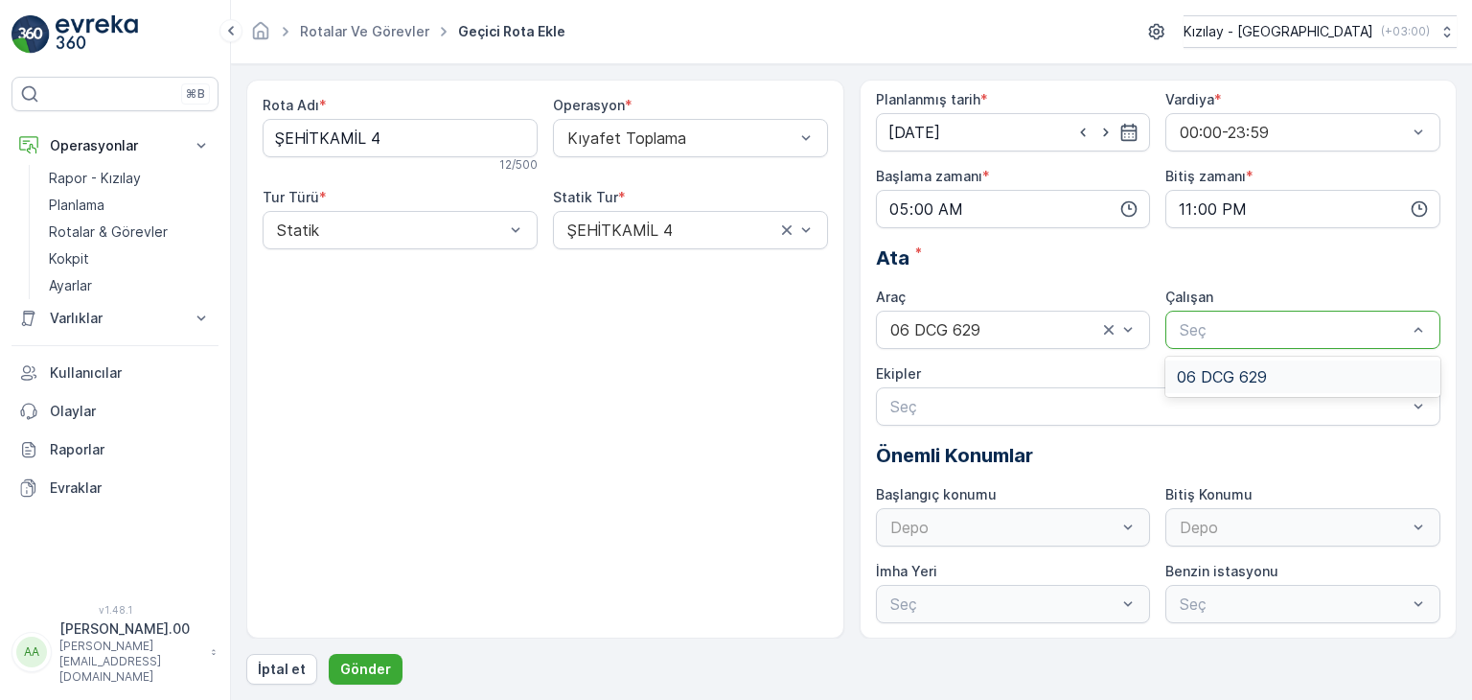
click at [1252, 365] on div "06 DCG 629" at bounding box center [1303, 376] width 275 height 33
click at [367, 666] on p "Gönder" at bounding box center [365, 668] width 51 height 19
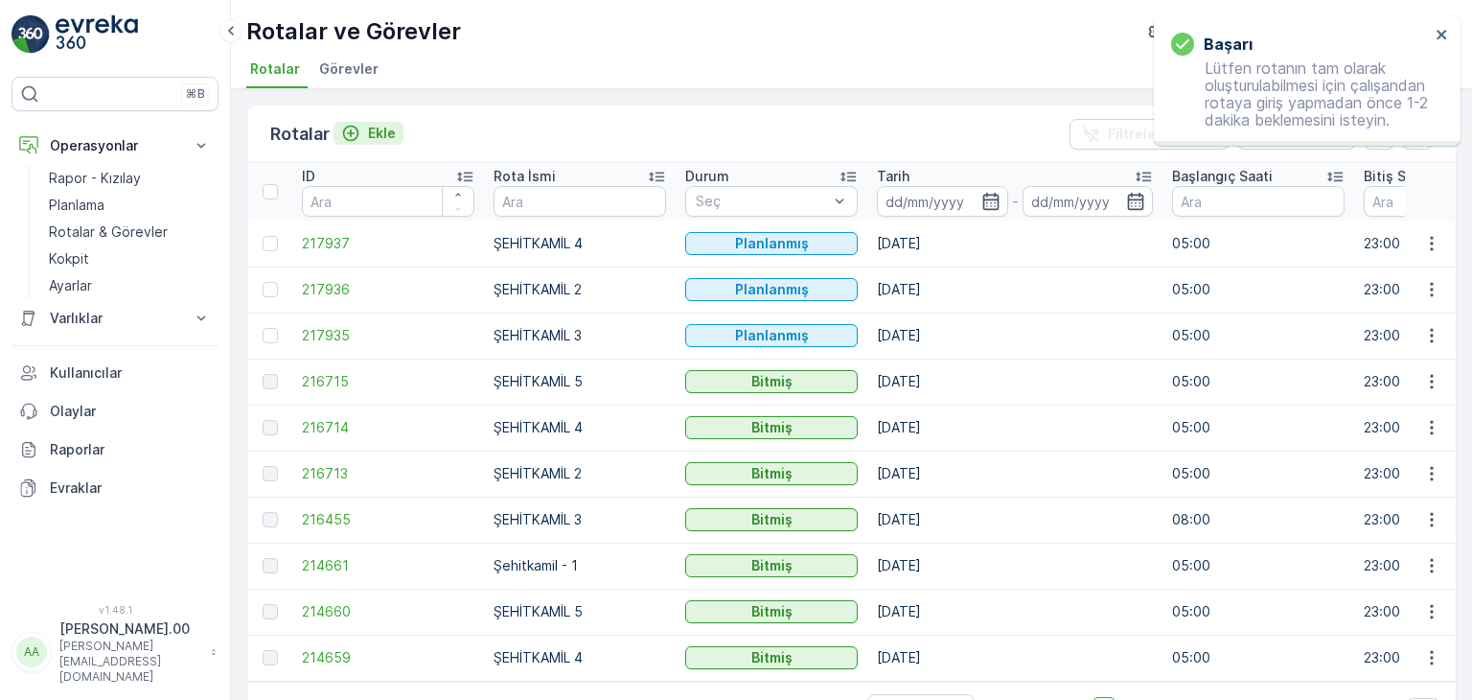
click at [364, 125] on div "Ekle" at bounding box center [368, 133] width 55 height 19
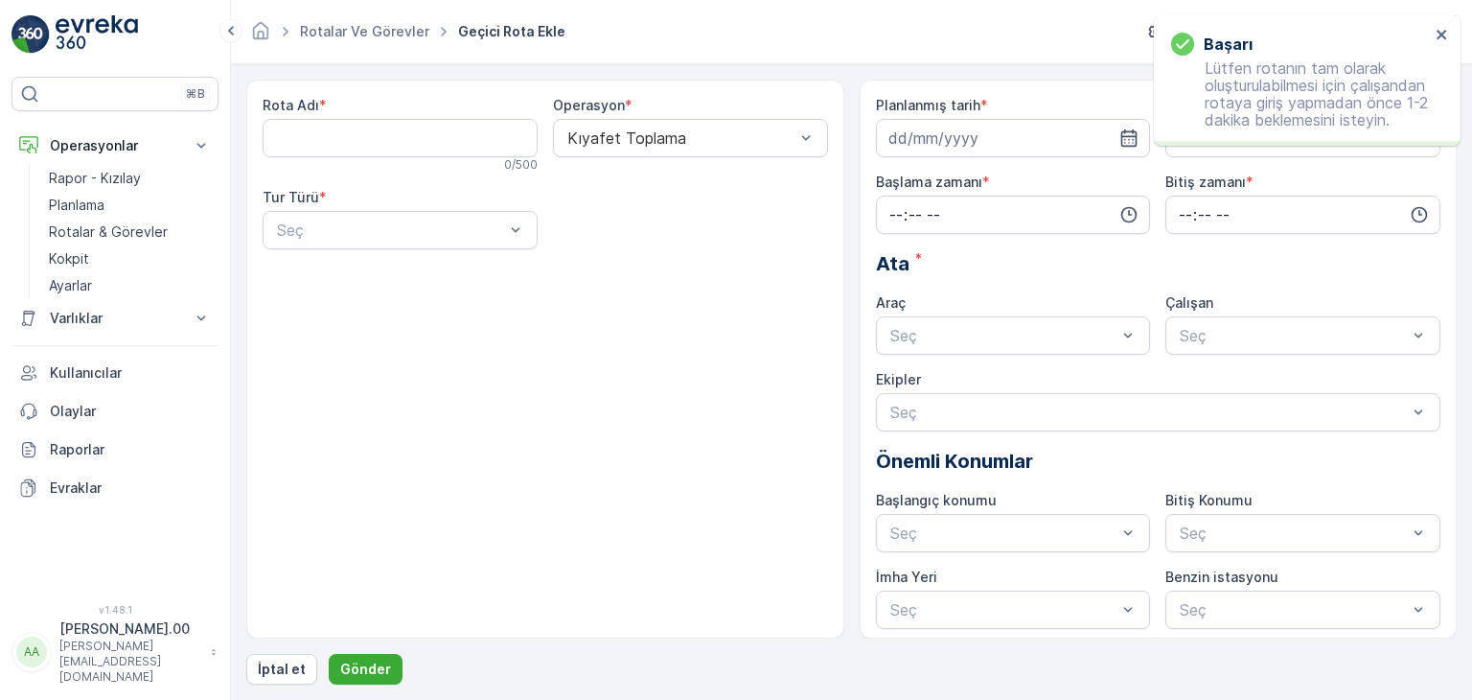
click at [401, 159] on div "0 / 500" at bounding box center [400, 164] width 275 height 15
click at [405, 148] on Adı "Rota Adı" at bounding box center [400, 138] width 275 height 38
type Adı "ŞEHİTKAMİL 5"
click at [434, 243] on div "Seç" at bounding box center [400, 230] width 275 height 38
click at [437, 272] on div "Statik" at bounding box center [400, 276] width 252 height 17
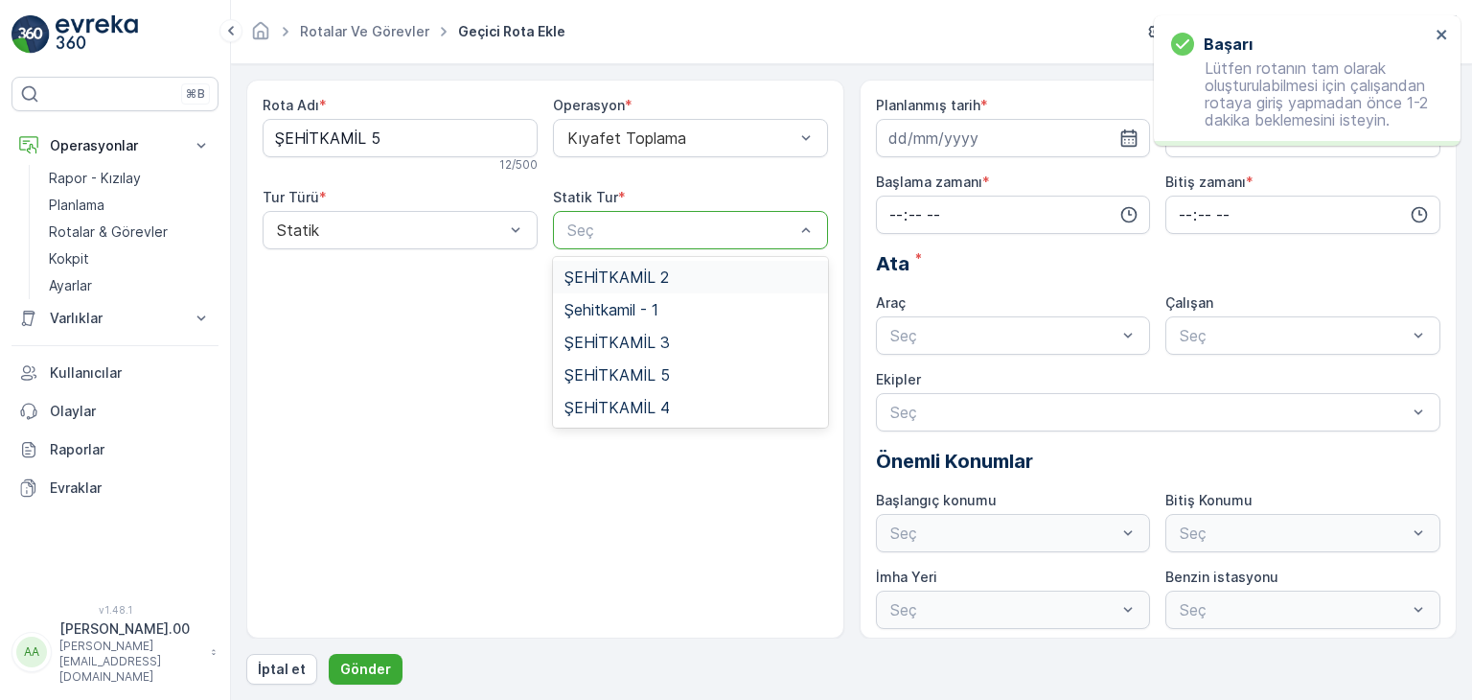
click at [669, 221] on div at bounding box center [681, 229] width 231 height 17
click at [683, 374] on div "ŞEHİTKAMİL 5" at bounding box center [691, 374] width 252 height 17
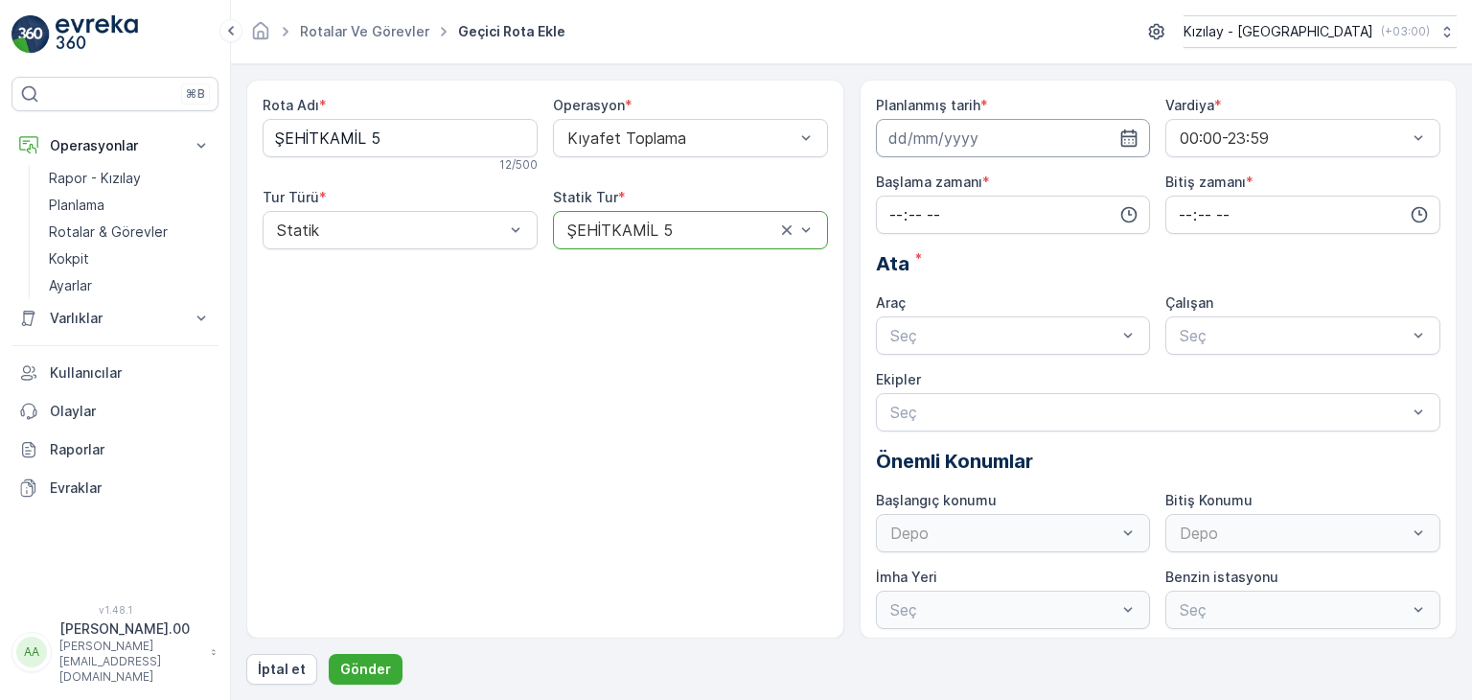
click at [1106, 137] on input at bounding box center [1013, 138] width 275 height 38
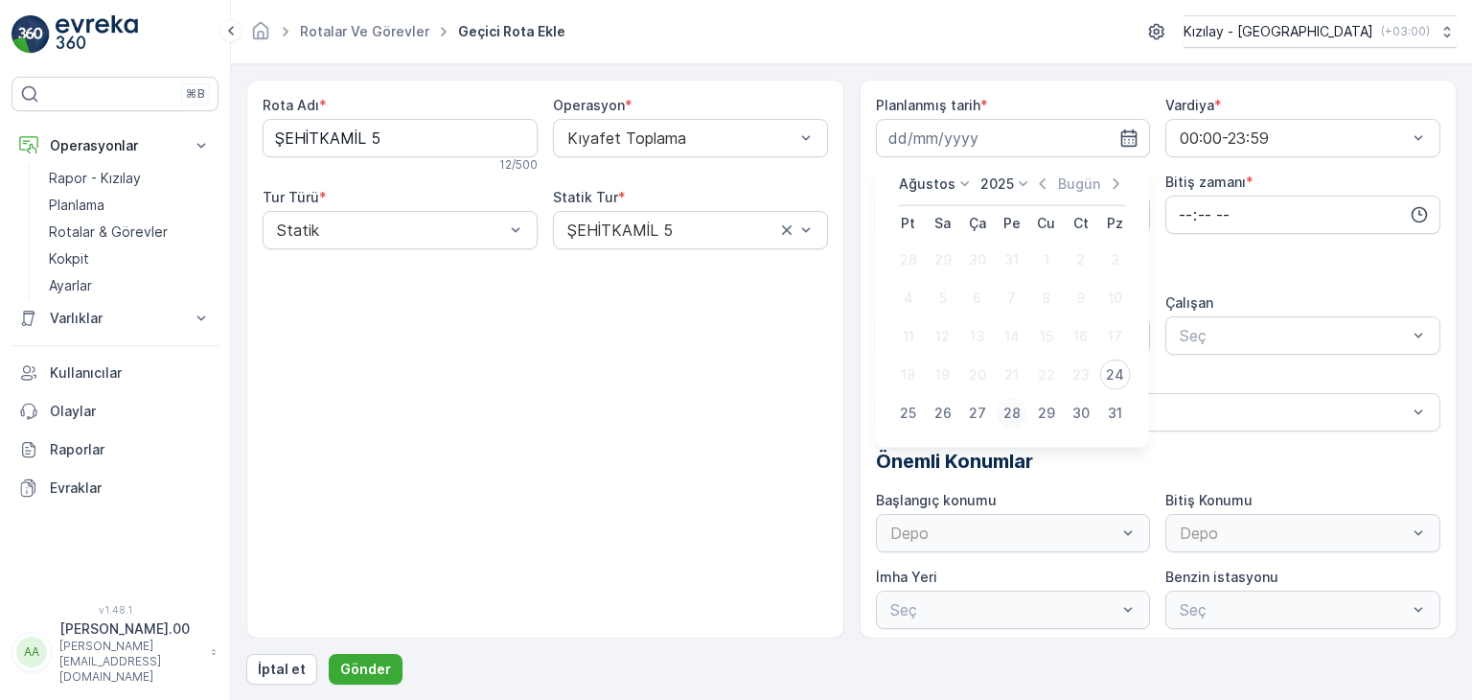
click at [1014, 415] on div "28" at bounding box center [1012, 413] width 31 height 31
type input "[DATE]"
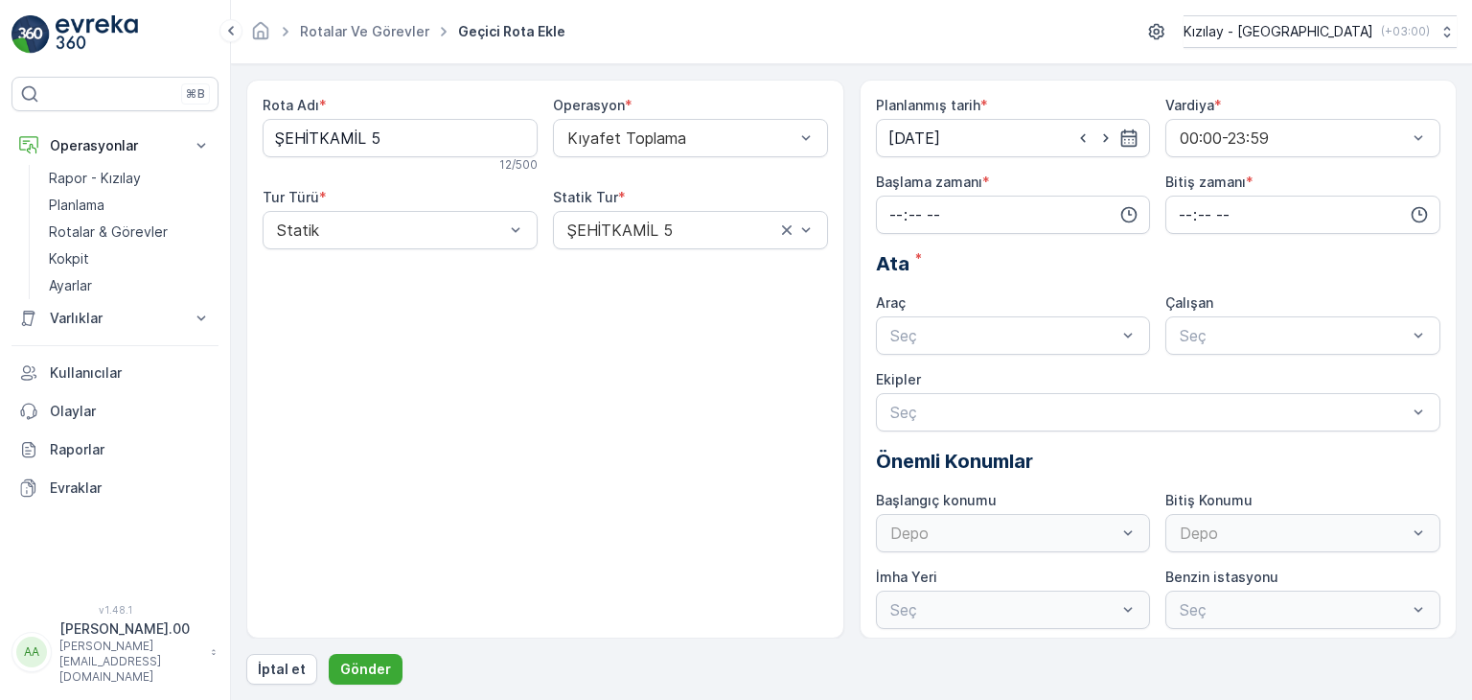
drag, startPoint x: 1117, startPoint y: 219, endPoint x: 998, endPoint y: 254, distance: 124.0
click at [1116, 219] on div at bounding box center [1013, 215] width 275 height 38
drag, startPoint x: 1005, startPoint y: 204, endPoint x: 966, endPoint y: 231, distance: 46.8
click at [1005, 204] on input "time" at bounding box center [1013, 215] width 275 height 38
click at [901, 376] on span "05" at bounding box center [896, 385] width 17 height 19
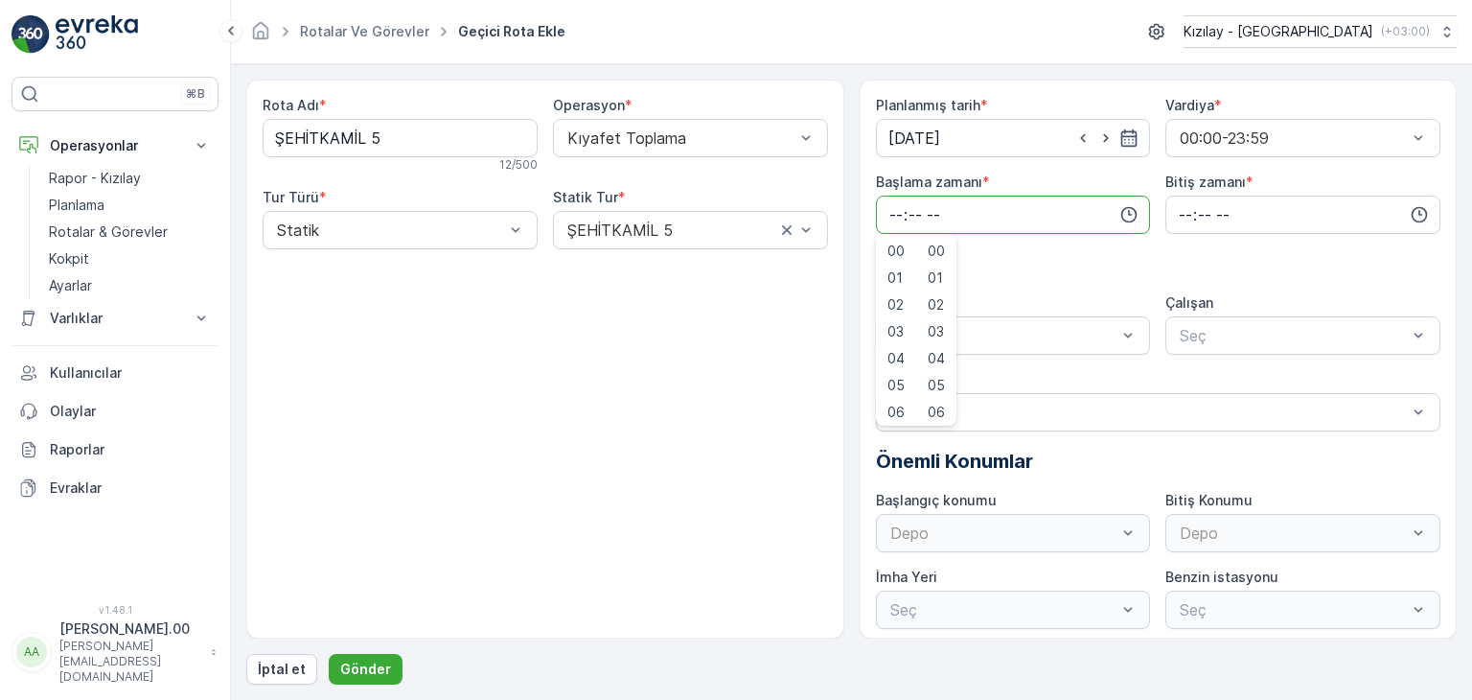
type input "05:00"
click at [1291, 196] on input "time" at bounding box center [1303, 215] width 275 height 38
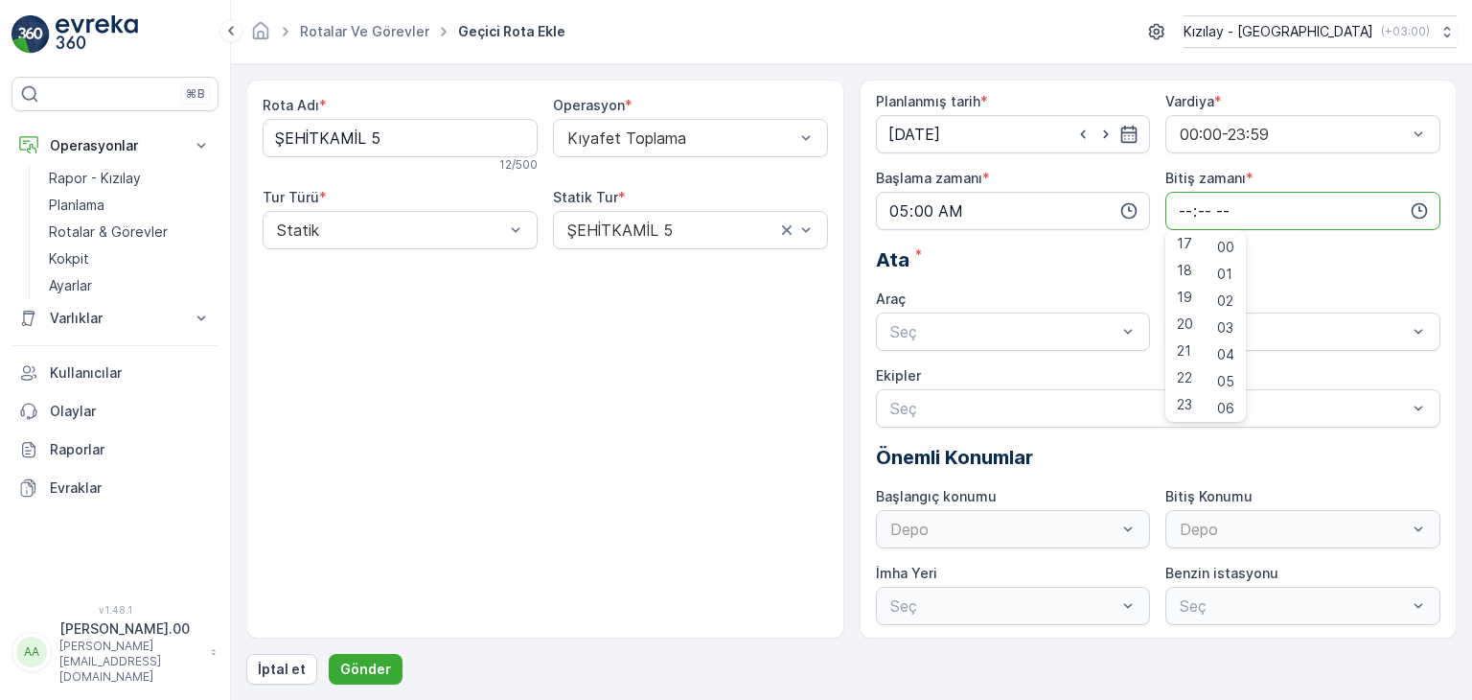
scroll to position [6, 0]
click at [1189, 404] on span "23" at bounding box center [1184, 402] width 15 height 19
type input "23:00"
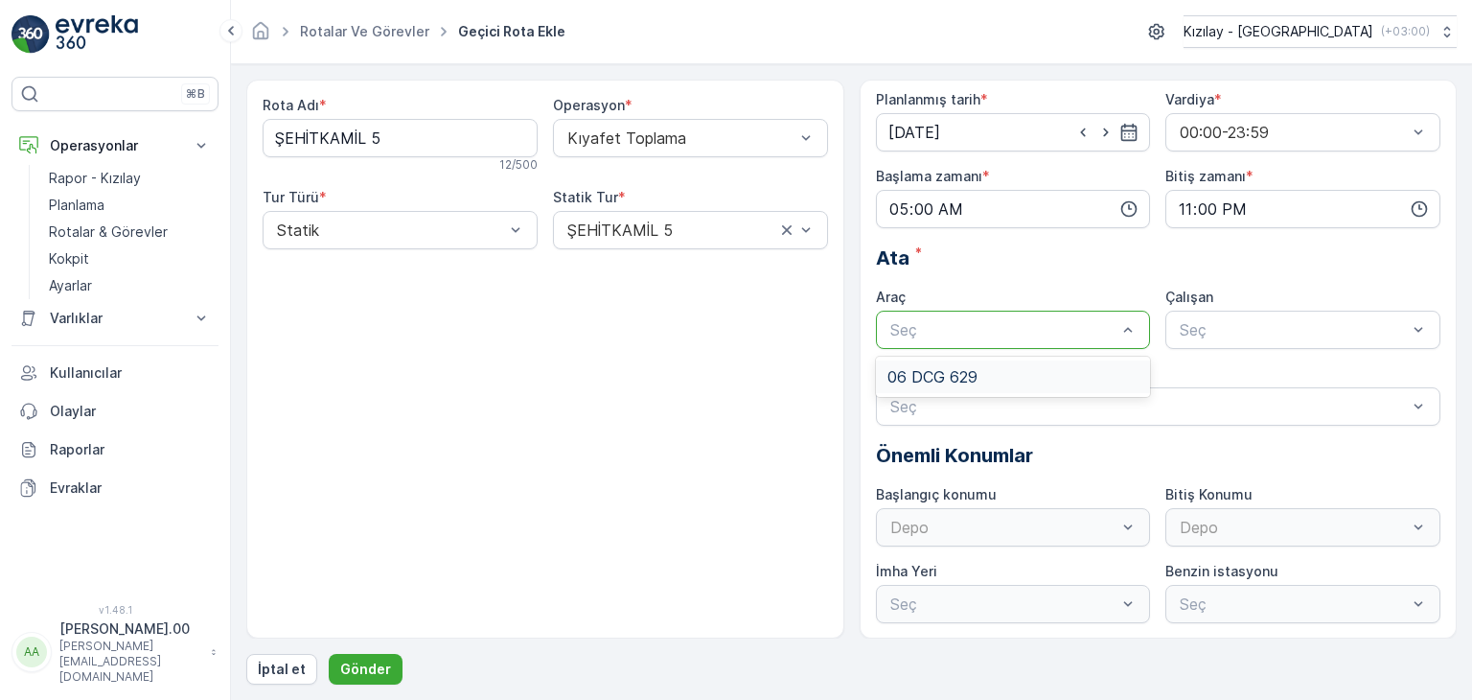
click at [1023, 368] on div "06 DCG 629" at bounding box center [1014, 376] width 252 height 17
click at [1316, 344] on div "Seç" at bounding box center [1303, 330] width 275 height 38
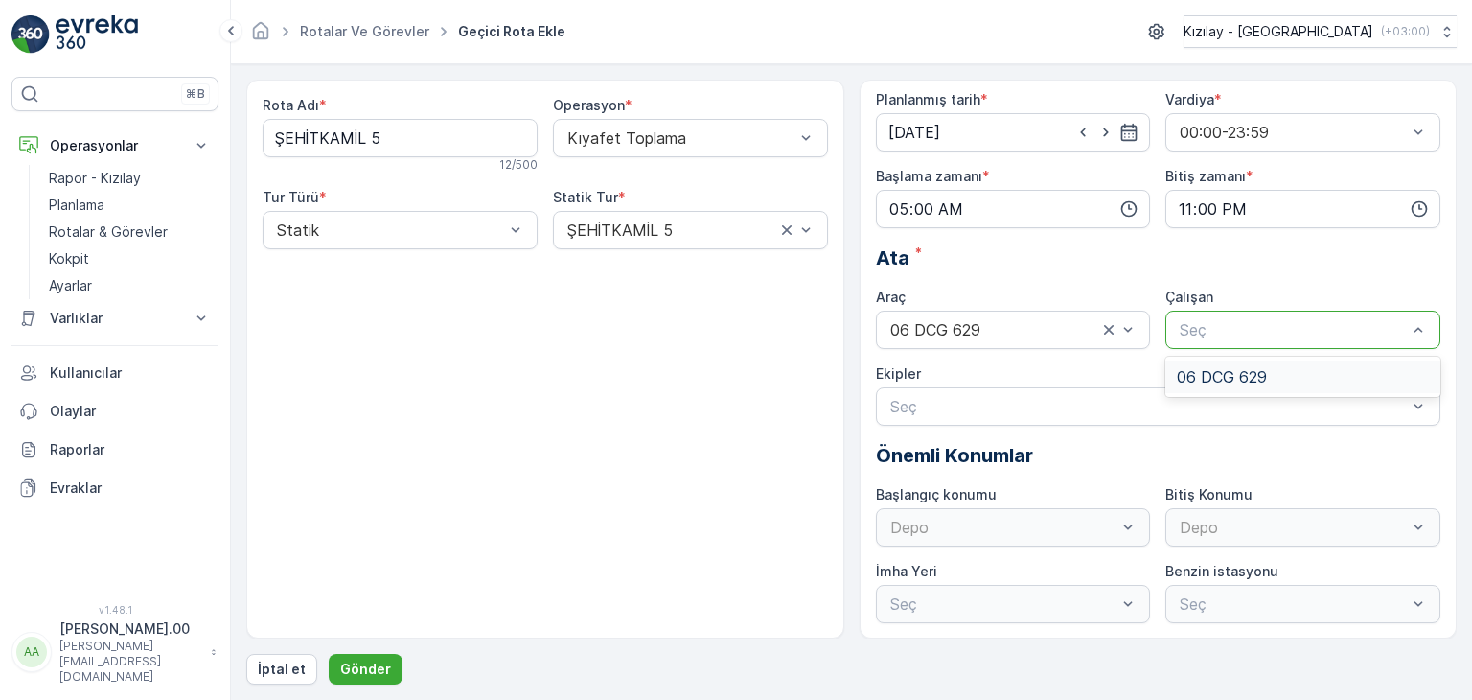
click at [1302, 375] on div "06 DCG 629" at bounding box center [1303, 376] width 252 height 17
click at [357, 673] on p "Gönder" at bounding box center [365, 668] width 51 height 19
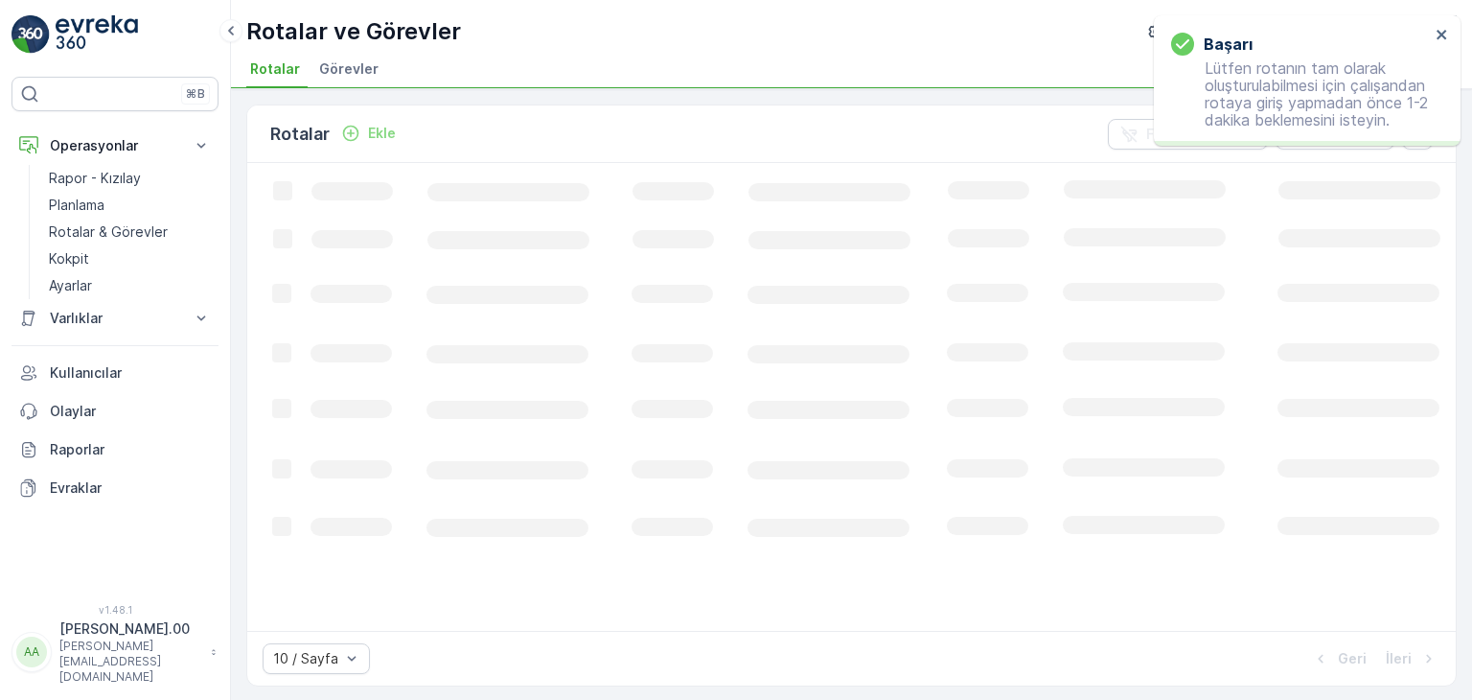
click at [383, 134] on p "Ekle" at bounding box center [382, 133] width 28 height 19
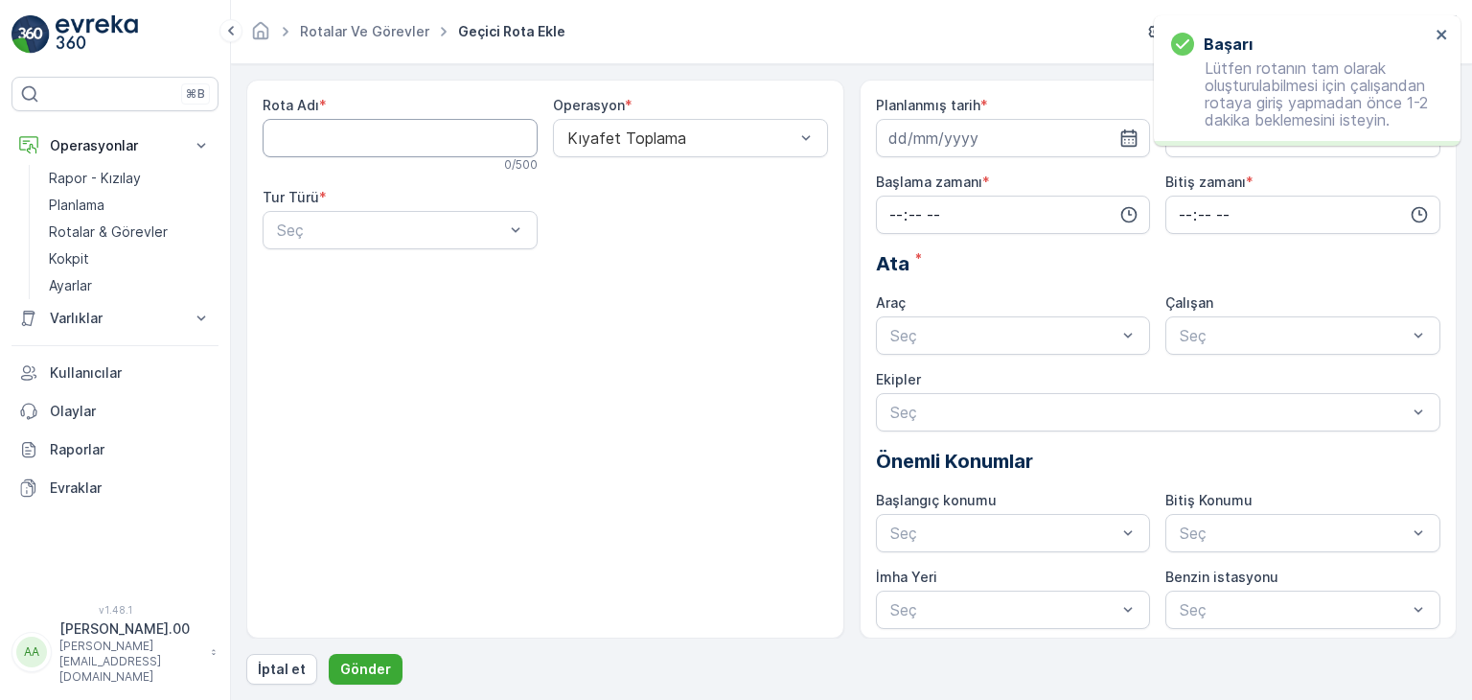
drag, startPoint x: 386, startPoint y: 127, endPoint x: 393, endPoint y: 154, distance: 27.7
click at [389, 127] on Adı "Rota Adı" at bounding box center [400, 138] width 275 height 38
type Adı "Şehitkamil - 1"
click at [438, 259] on div "Rota Adı * Şehitkamil - 1 14 / 500 Operasyon * Kıyafet Toplama Tur Türü * Seç" at bounding box center [546, 180] width 566 height 169
click at [437, 230] on div at bounding box center [390, 229] width 231 height 17
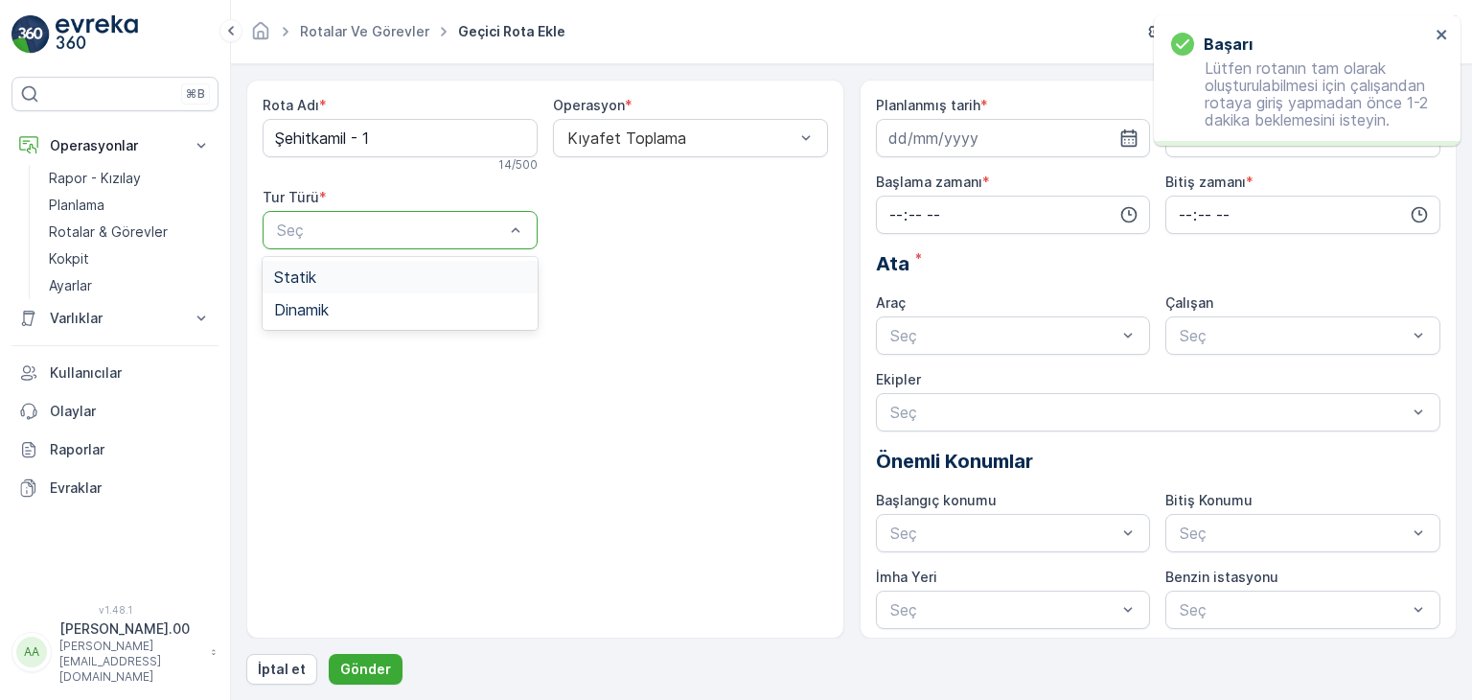
click at [441, 269] on div "Statik" at bounding box center [400, 276] width 252 height 17
click at [632, 231] on div at bounding box center [681, 229] width 231 height 17
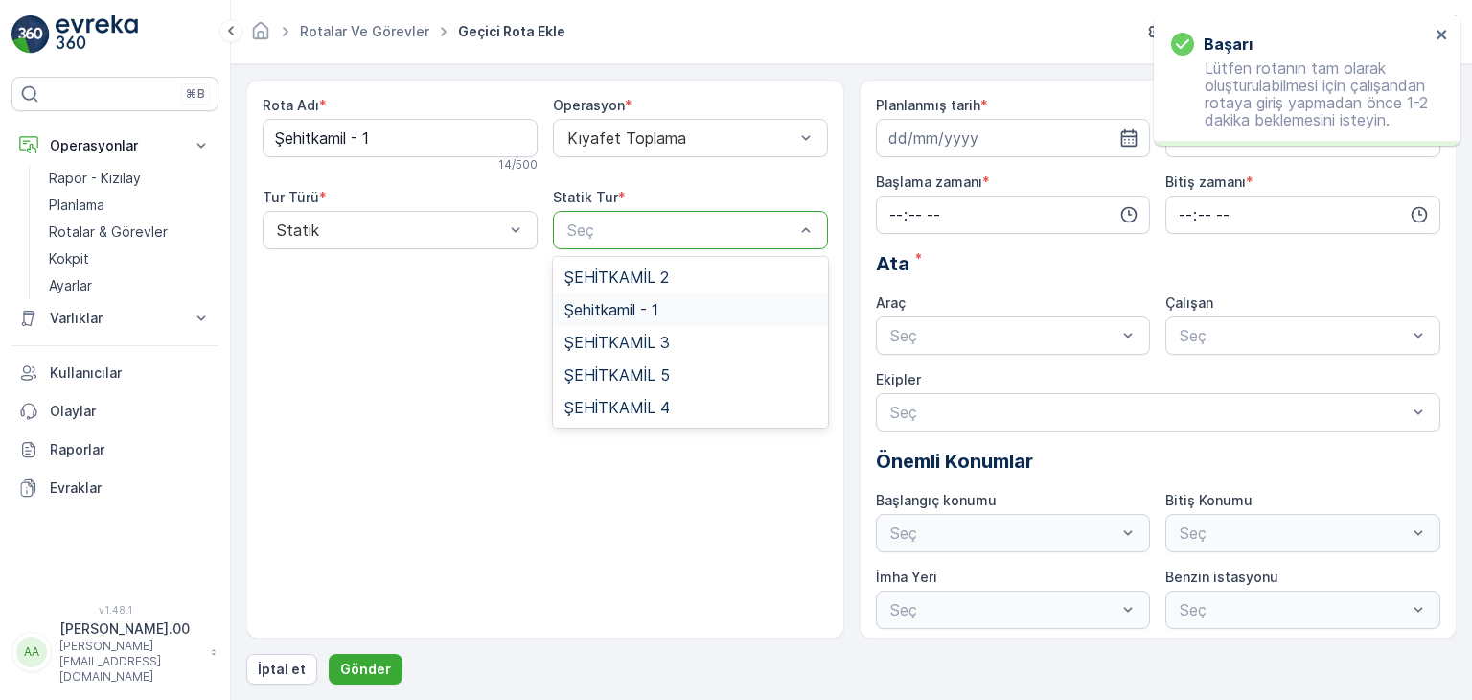
click at [653, 309] on span "Şehitkamil - 1" at bounding box center [612, 309] width 94 height 17
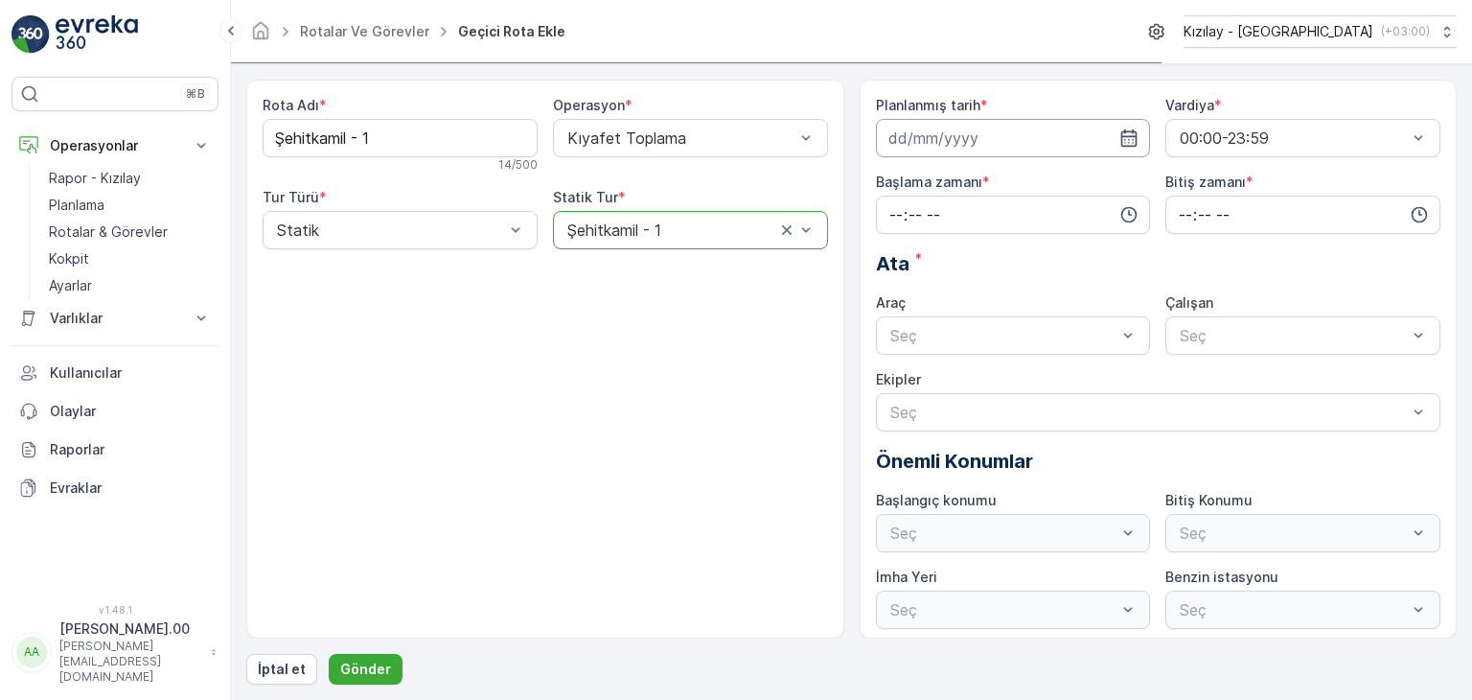
click at [1108, 137] on input at bounding box center [1013, 138] width 275 height 38
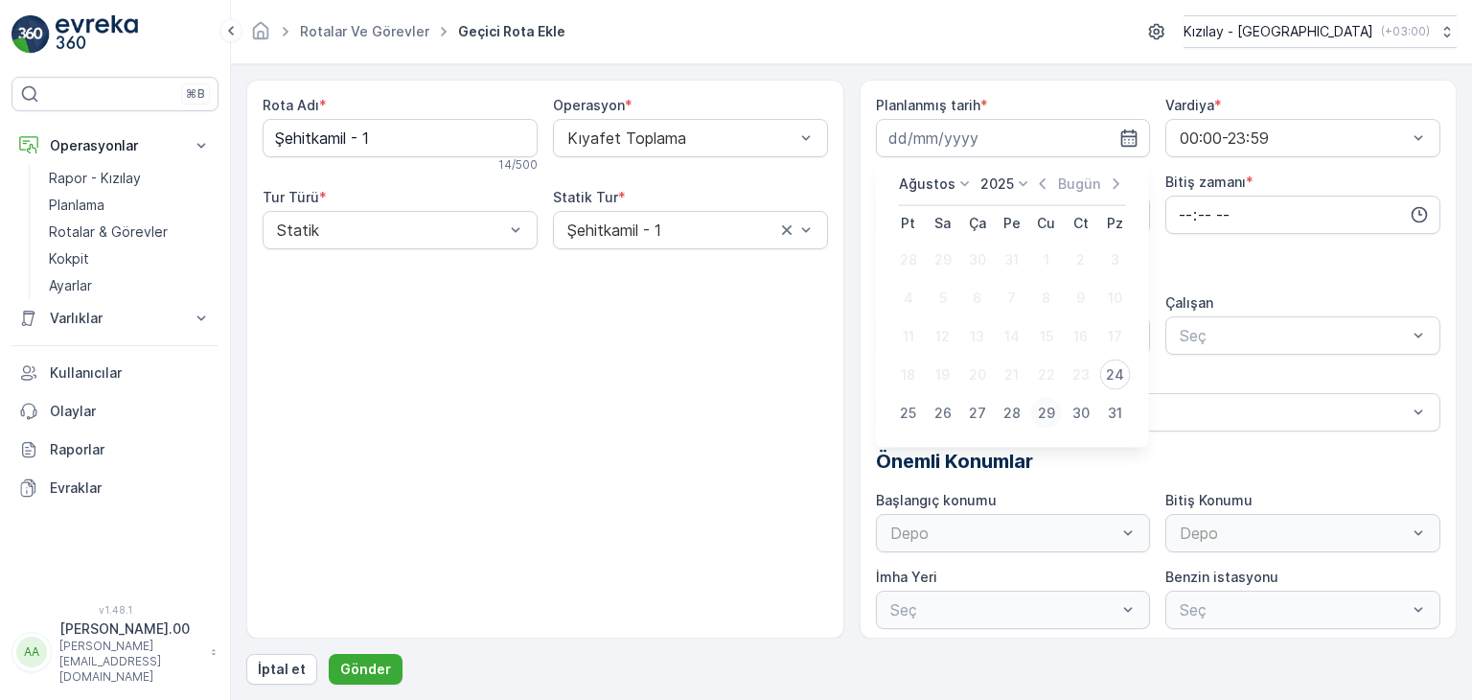
click at [1031, 408] on div "29" at bounding box center [1046, 413] width 31 height 31
type input "[DATE]"
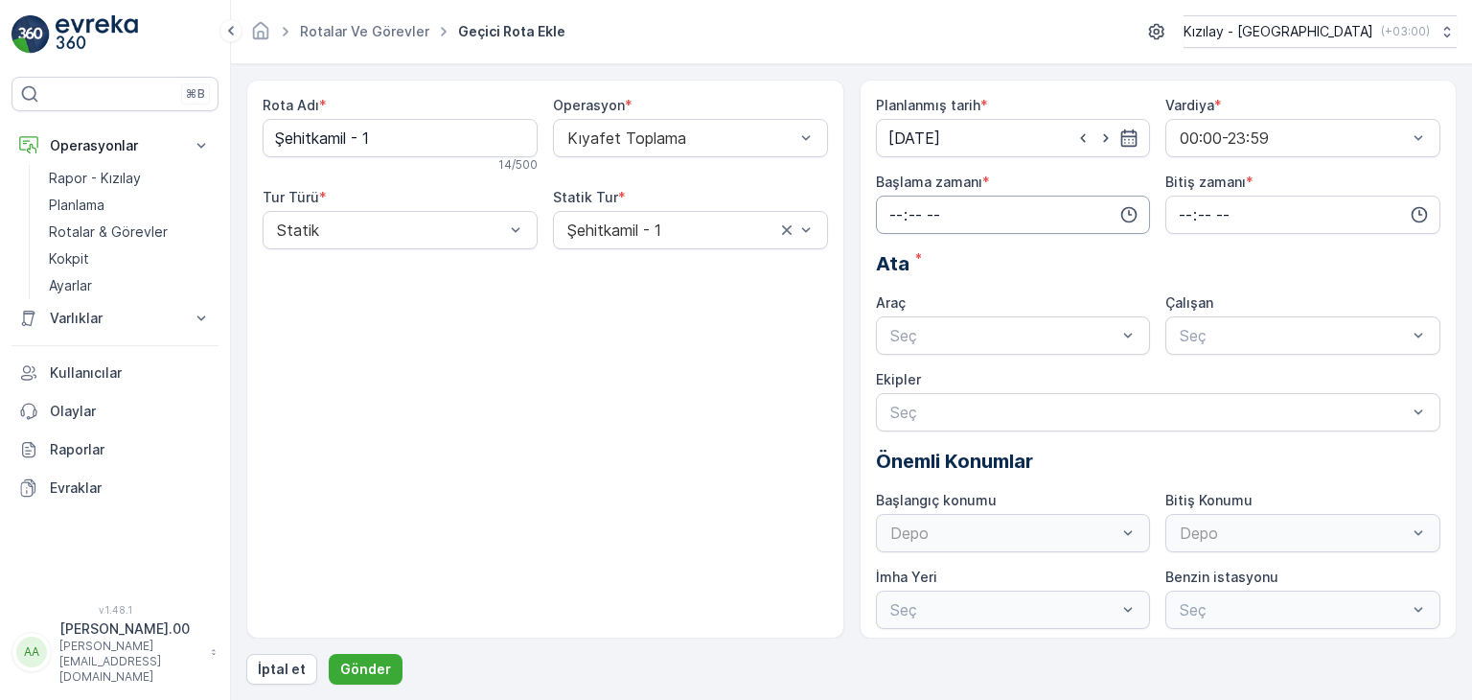
click at [989, 216] on input "time" at bounding box center [1013, 215] width 275 height 38
click at [893, 377] on span "05" at bounding box center [896, 385] width 17 height 19
type input "05:00"
click at [1254, 215] on input "time" at bounding box center [1303, 215] width 275 height 38
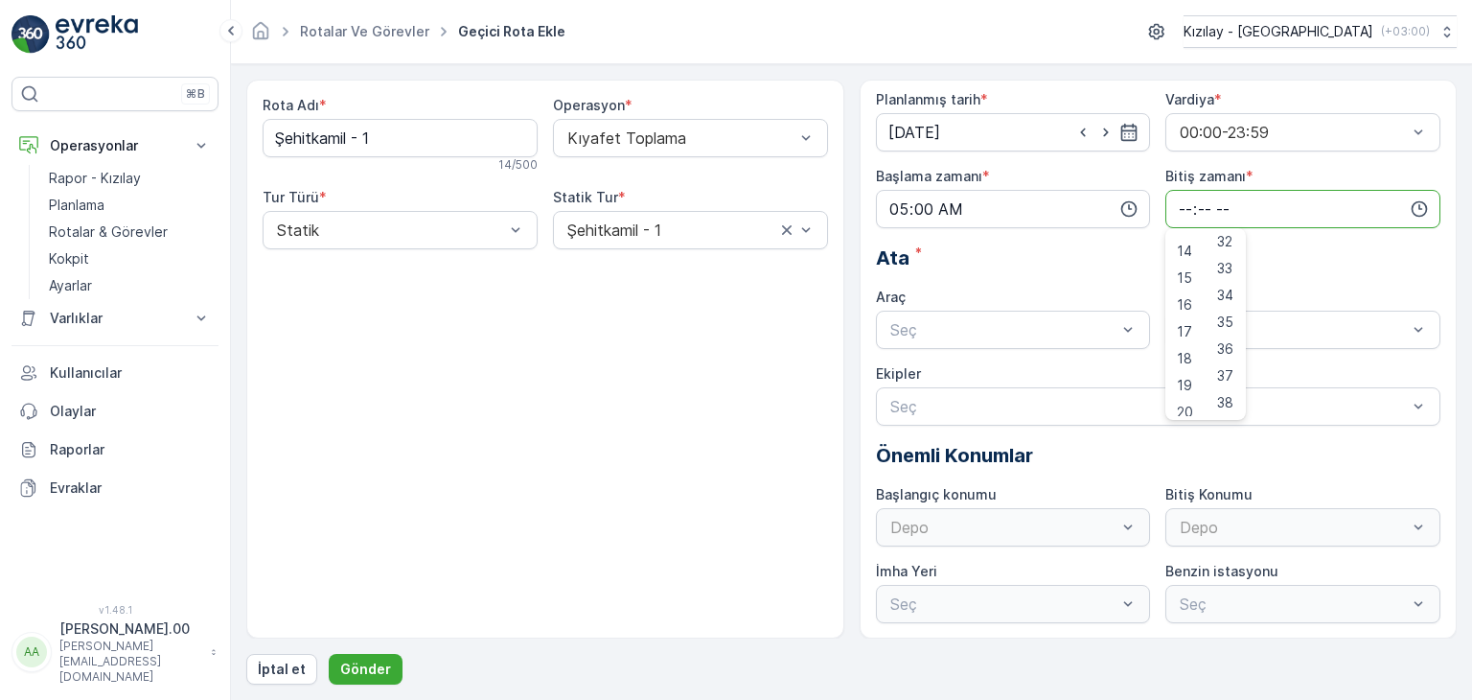
scroll to position [460, 0]
click at [1188, 396] on span "23" at bounding box center [1184, 402] width 15 height 19
type input "23:00"
click at [1178, 401] on span "23" at bounding box center [1184, 402] width 15 height 19
click at [1043, 321] on div at bounding box center [1004, 329] width 231 height 17
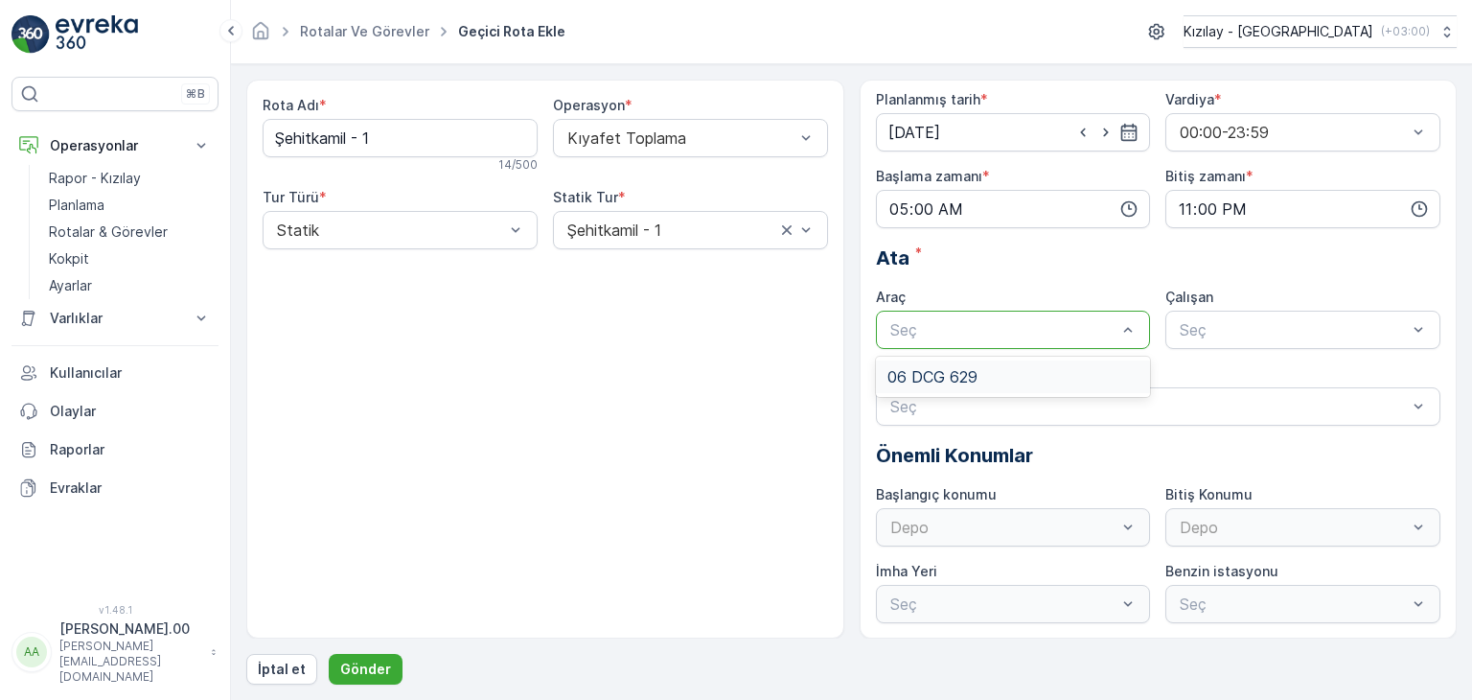
click at [1028, 365] on div "06 DCG 629" at bounding box center [1013, 376] width 275 height 33
click at [1223, 335] on div at bounding box center [1293, 329] width 231 height 17
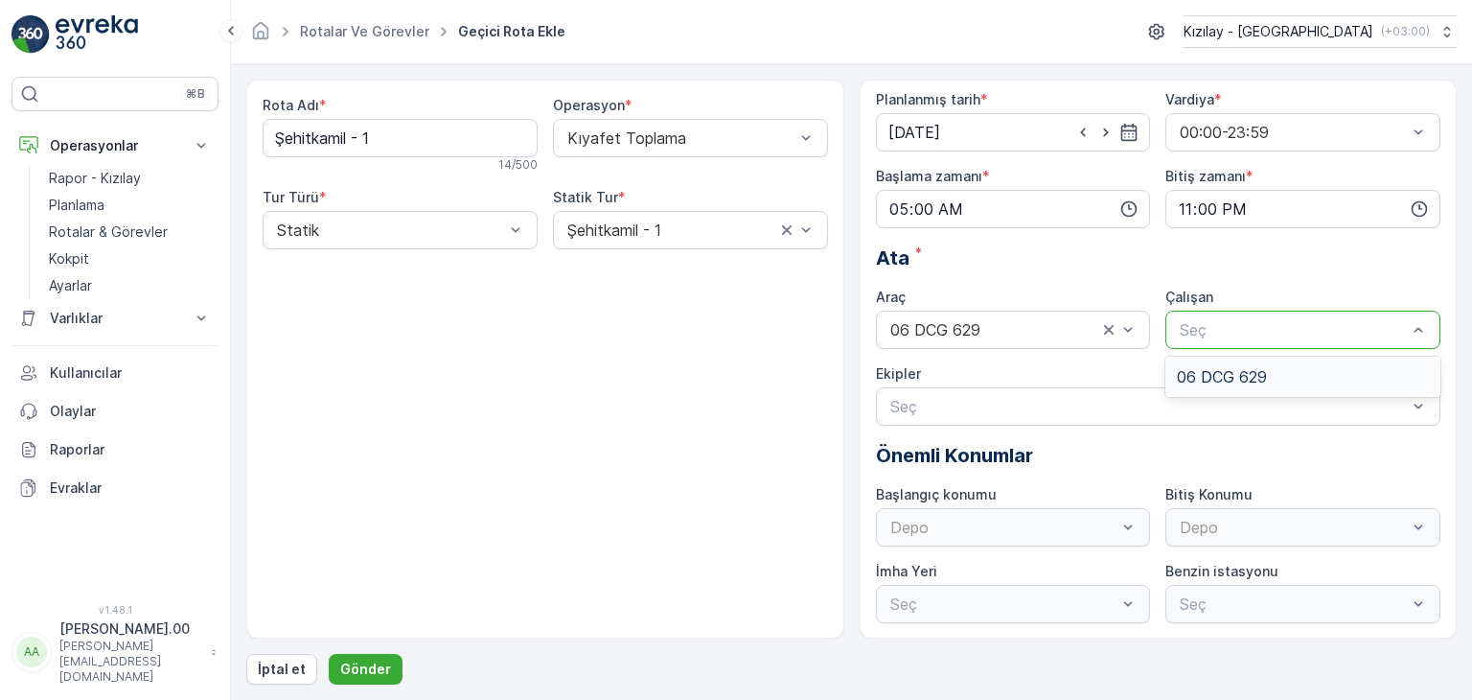
click at [1208, 370] on span "06 DCG 629" at bounding box center [1222, 376] width 90 height 17
click at [393, 676] on button "Gönder" at bounding box center [366, 669] width 74 height 31
